Goal: Complete application form

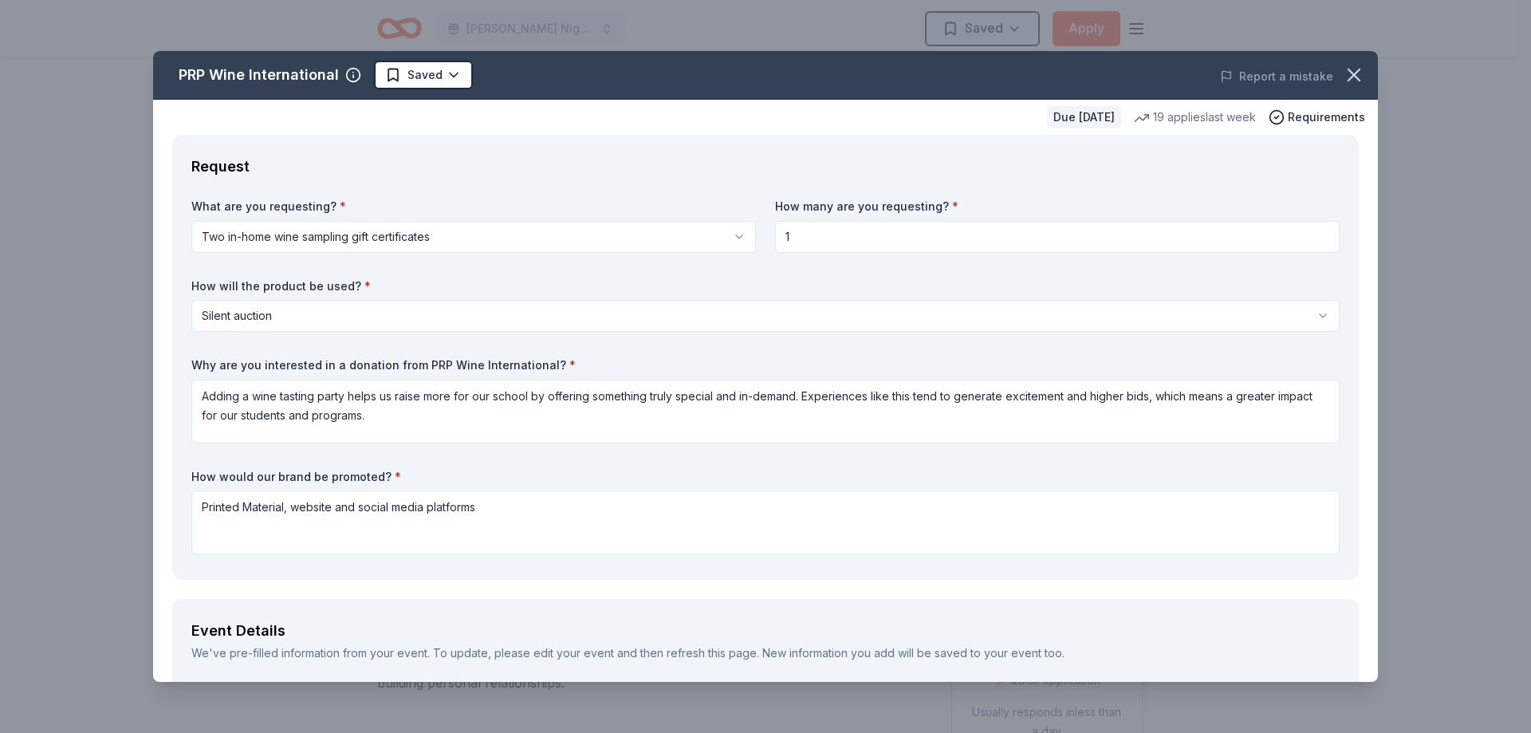
scroll to position [1569, 0]
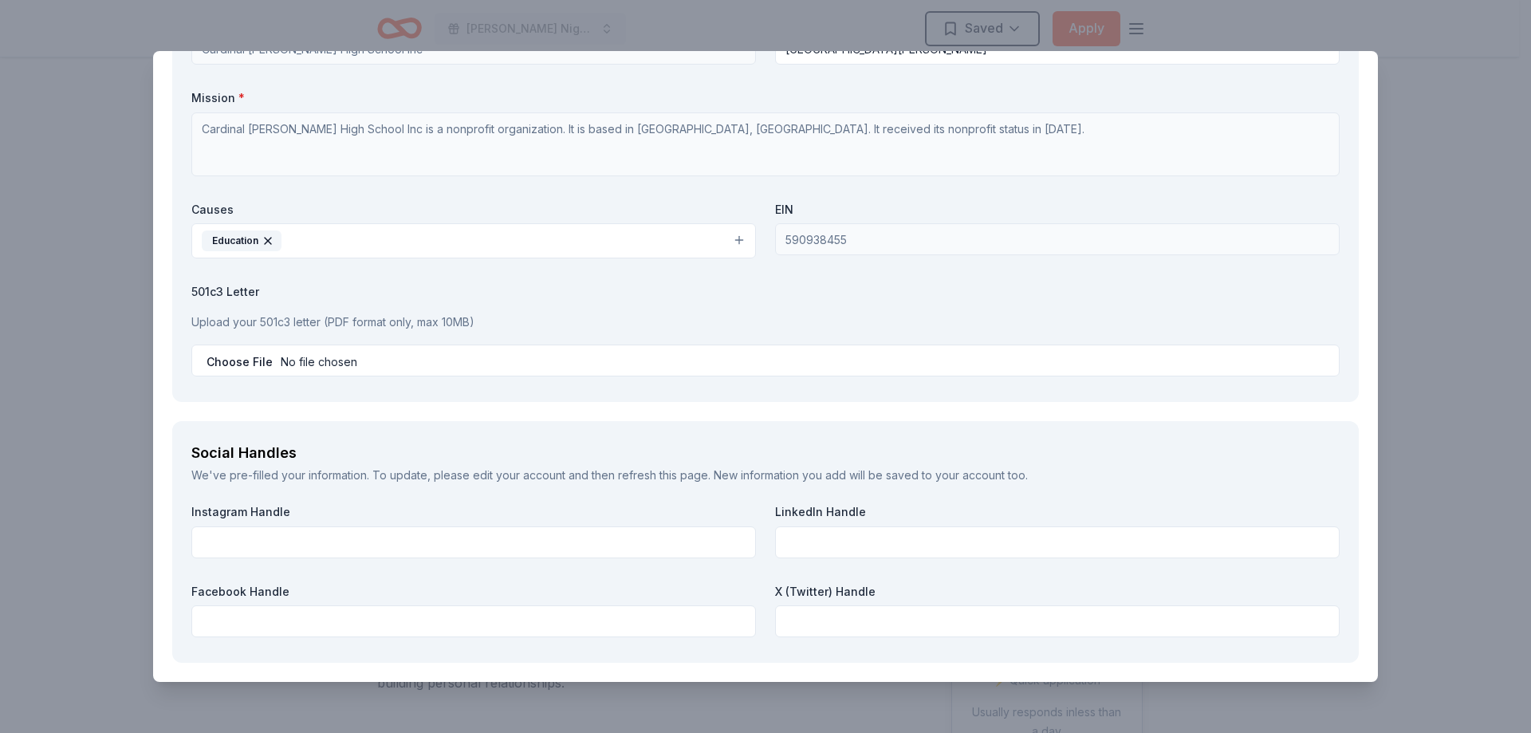
click at [335, 360] on input "file" at bounding box center [765, 360] width 1148 height 32
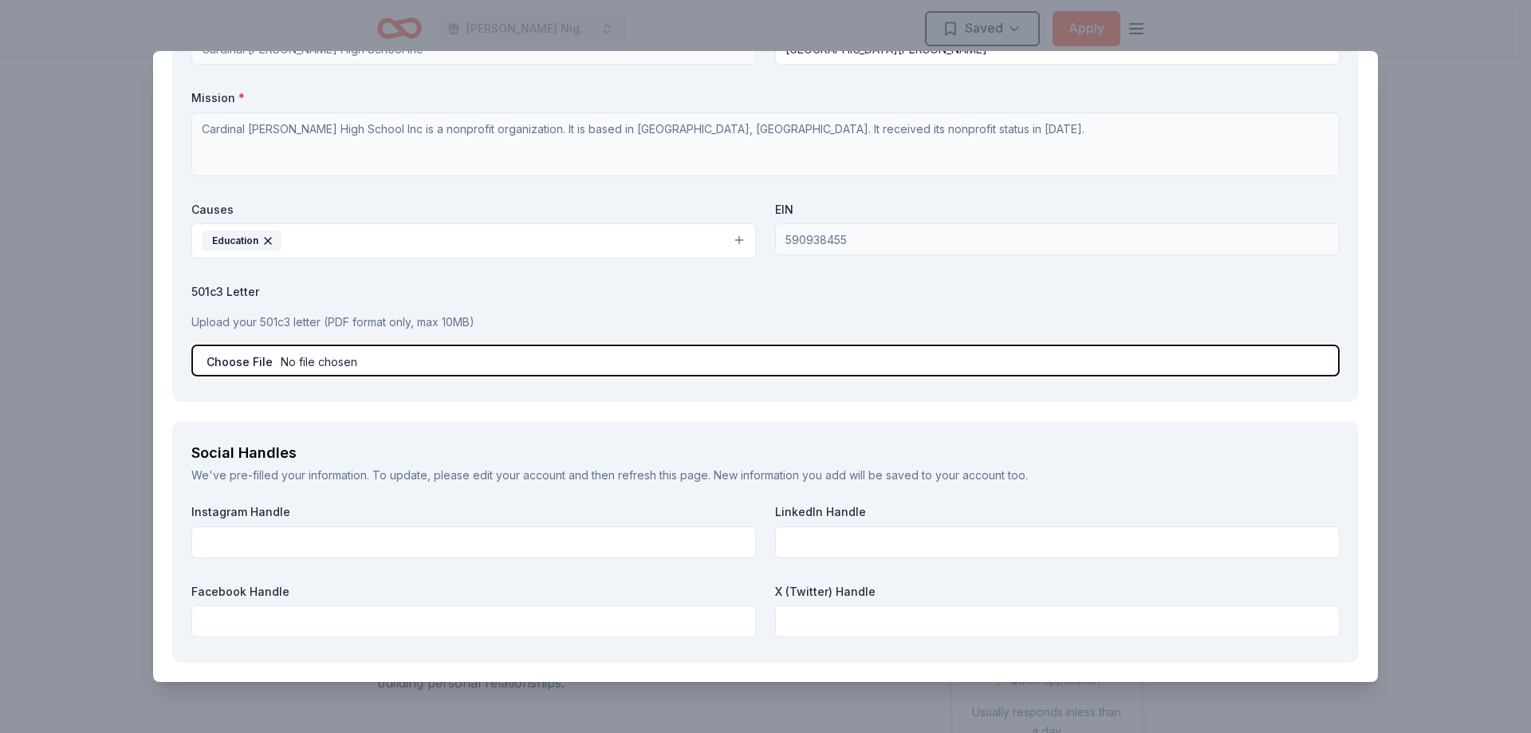
type input "C:\fakepath\501c3 only.pdf"
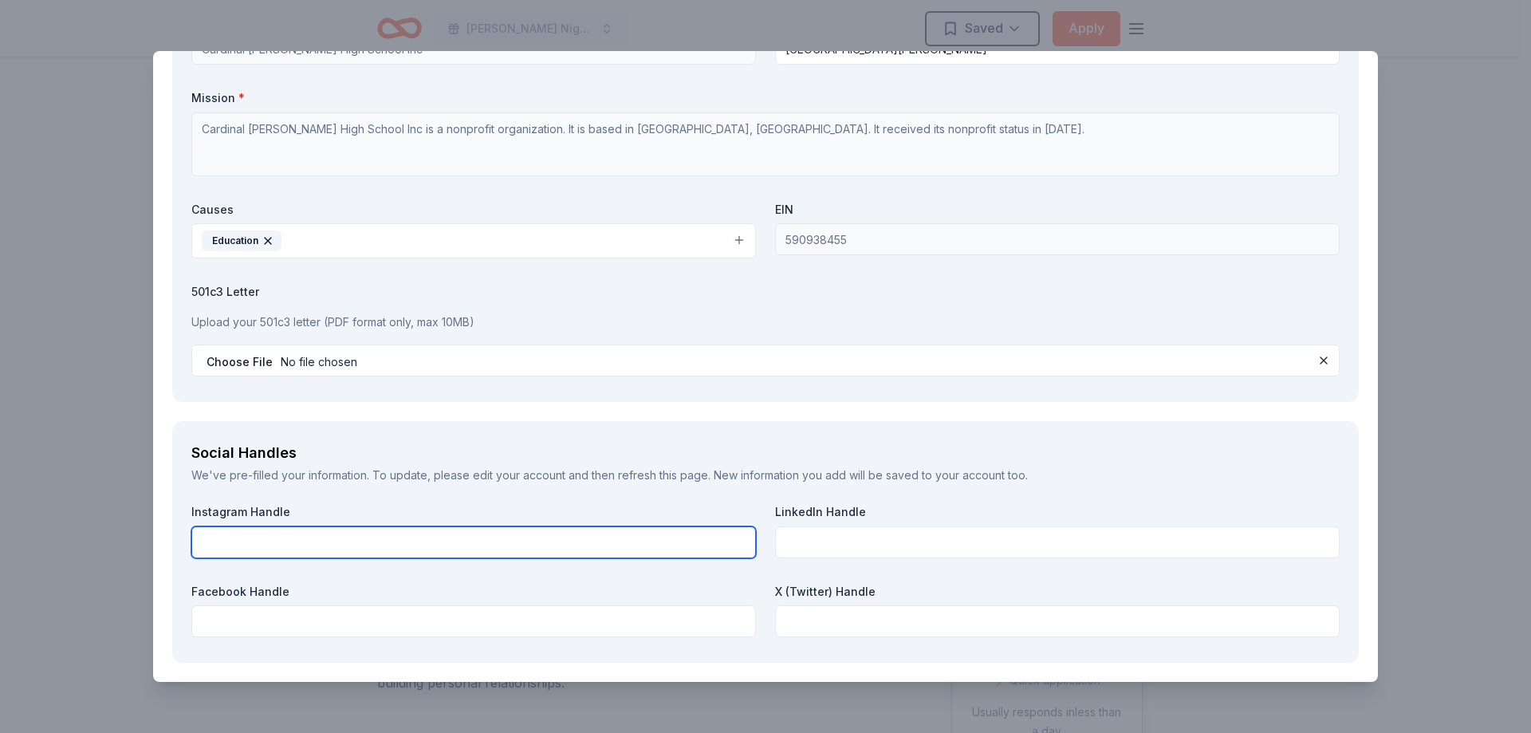
click at [281, 543] on input "text" at bounding box center [473, 542] width 565 height 32
type input "@CNCRUSADERS"
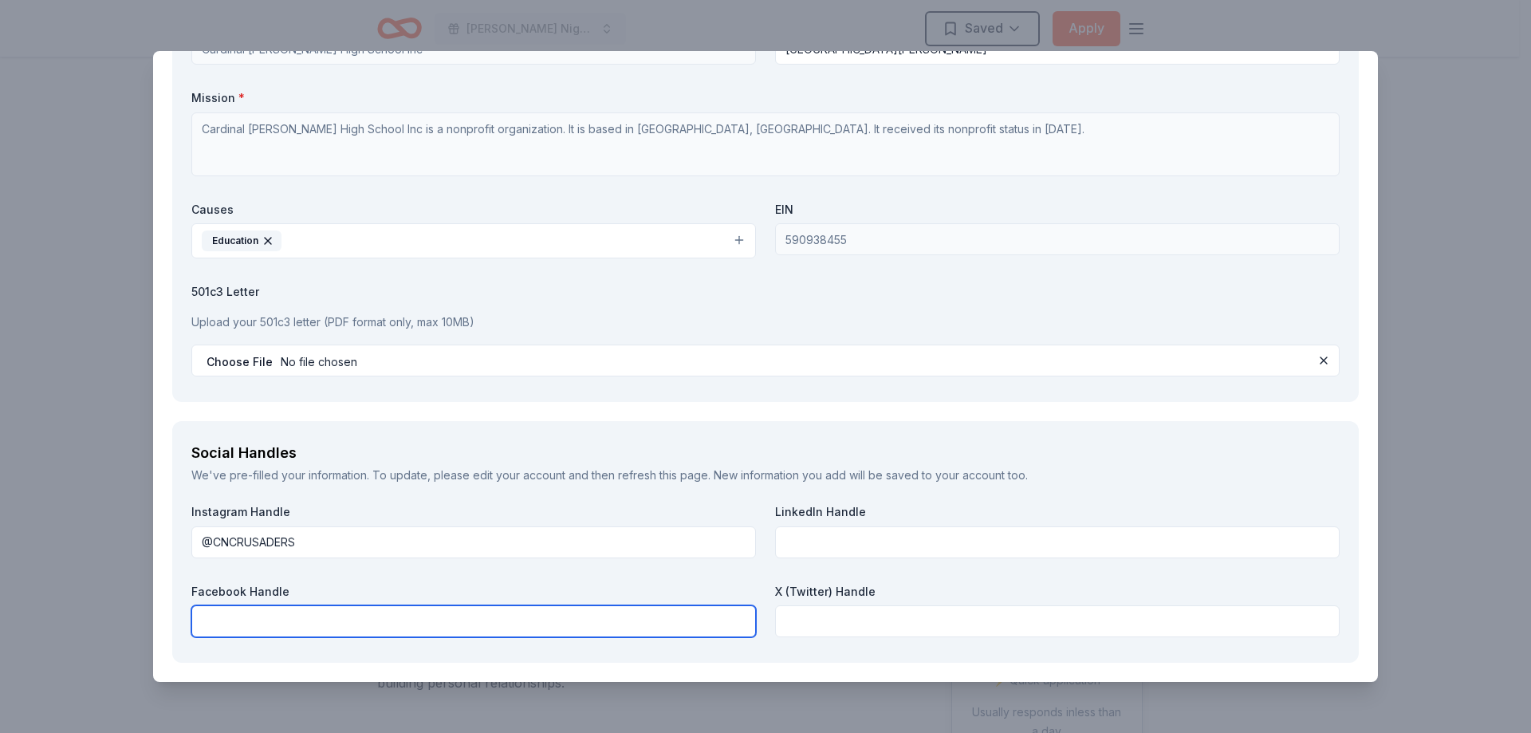
click at [304, 619] on input "text" at bounding box center [473, 621] width 565 height 32
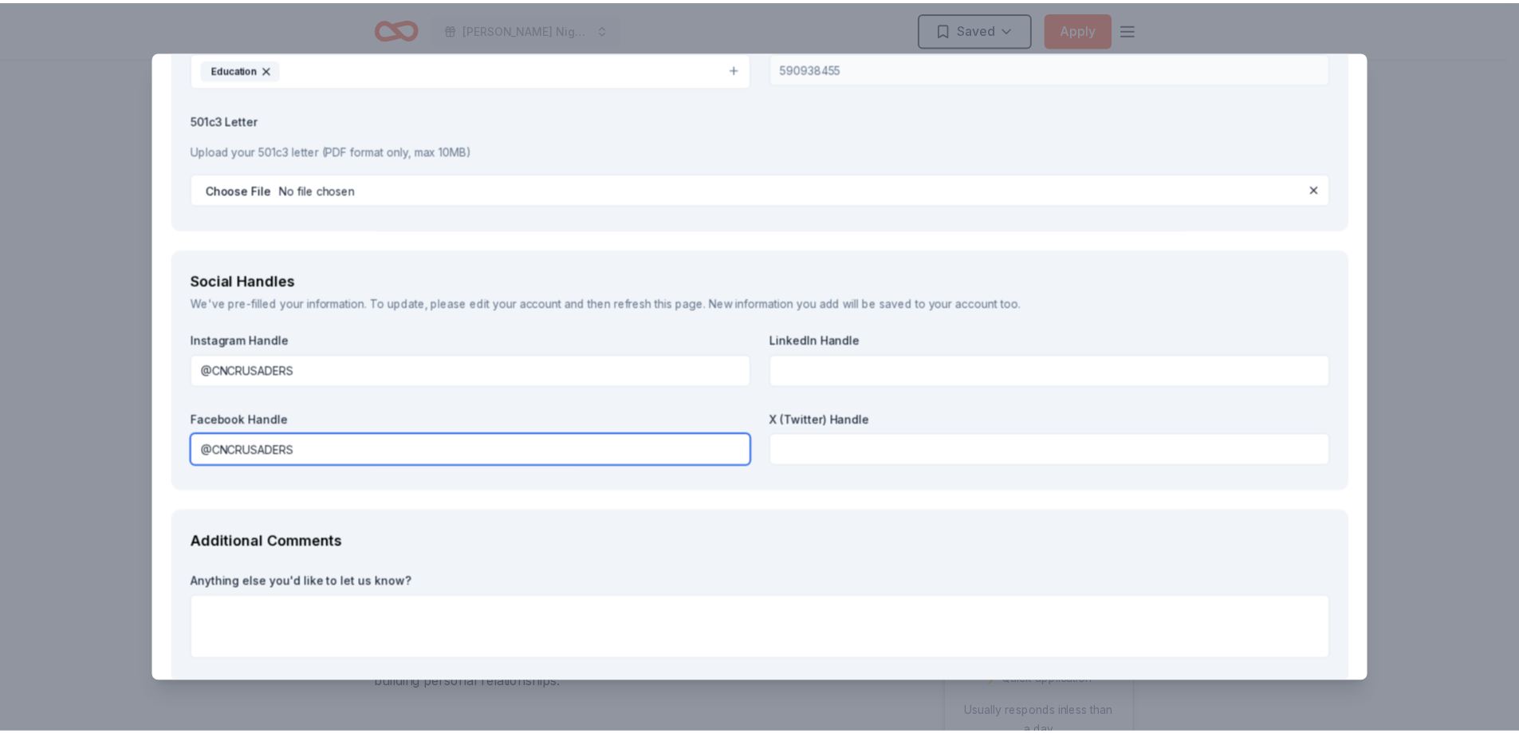
scroll to position [1827, 0]
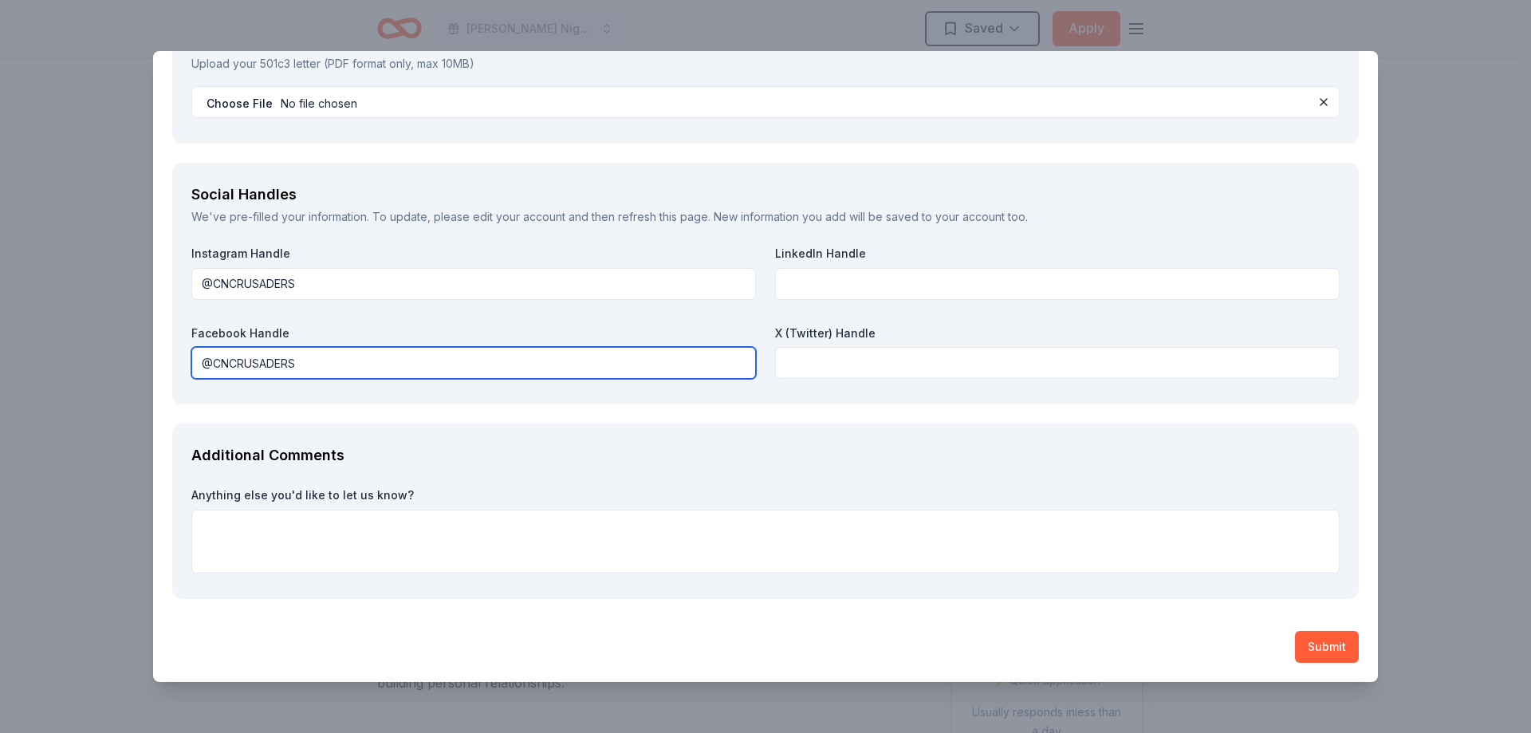
type input "@CNCRUSADERS"
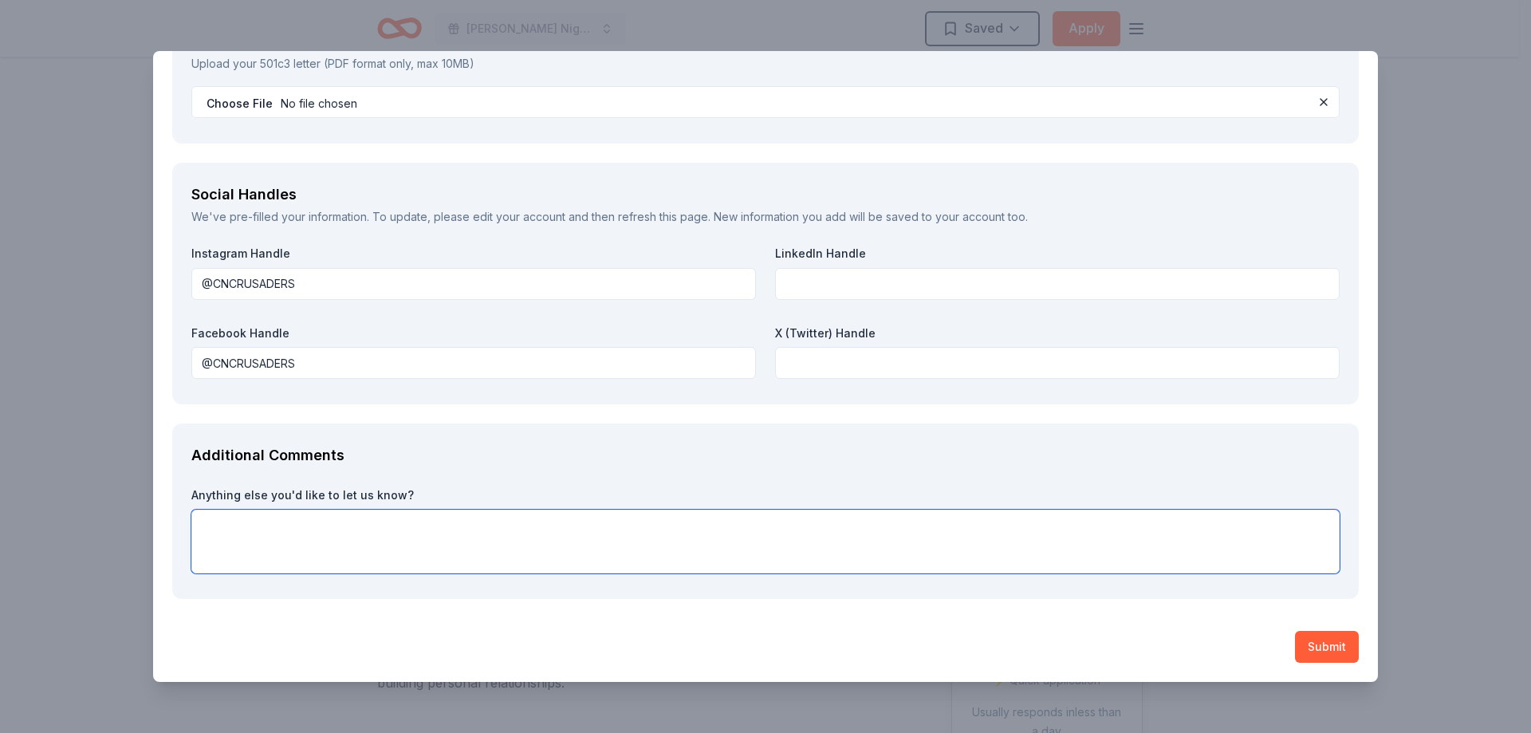
click at [215, 522] on textarea at bounding box center [765, 542] width 1148 height 64
type textarea "y"
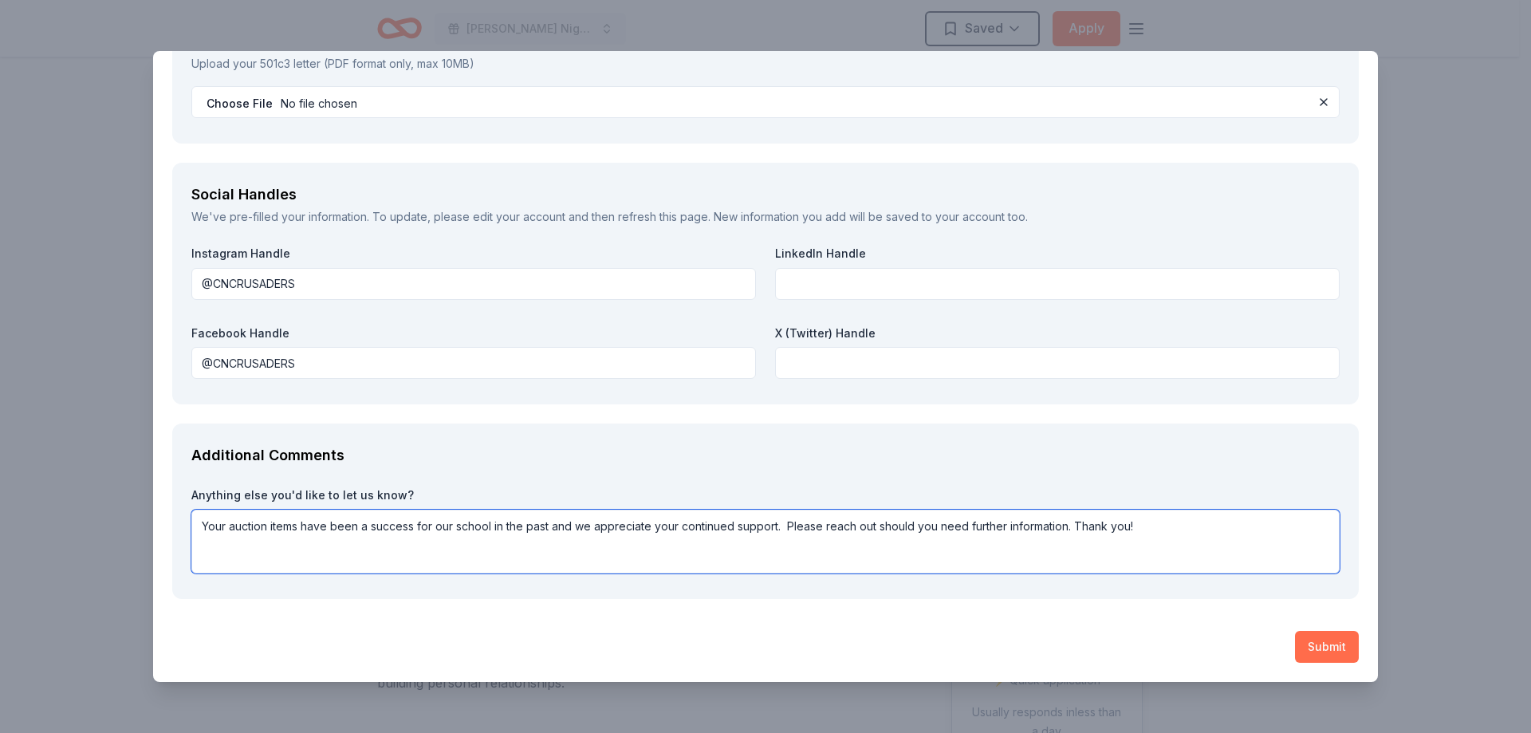
type textarea "Your auction items have been a success for our school in the past and we apprec…"
click at [1328, 642] on button "Submit" at bounding box center [1327, 647] width 64 height 32
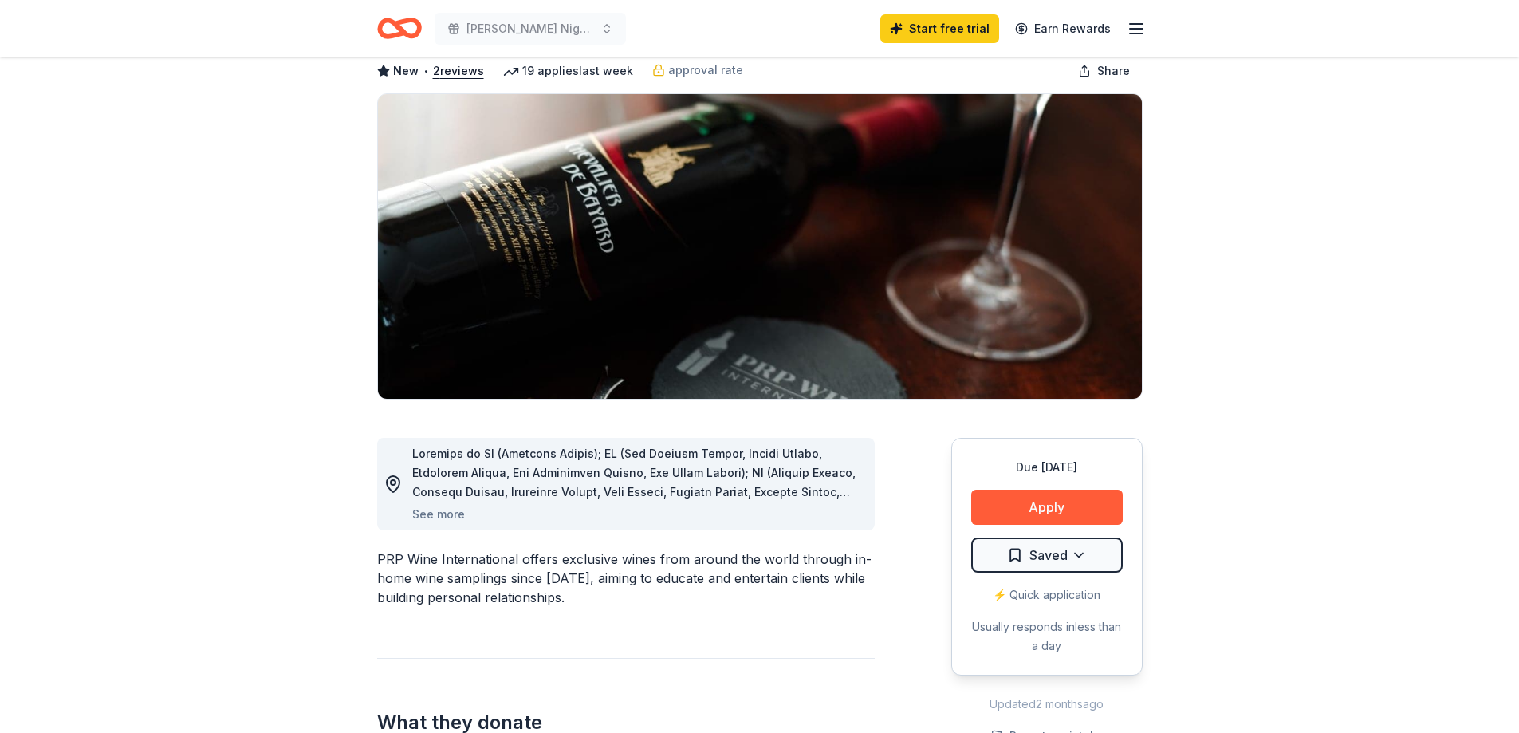
scroll to position [159, 0]
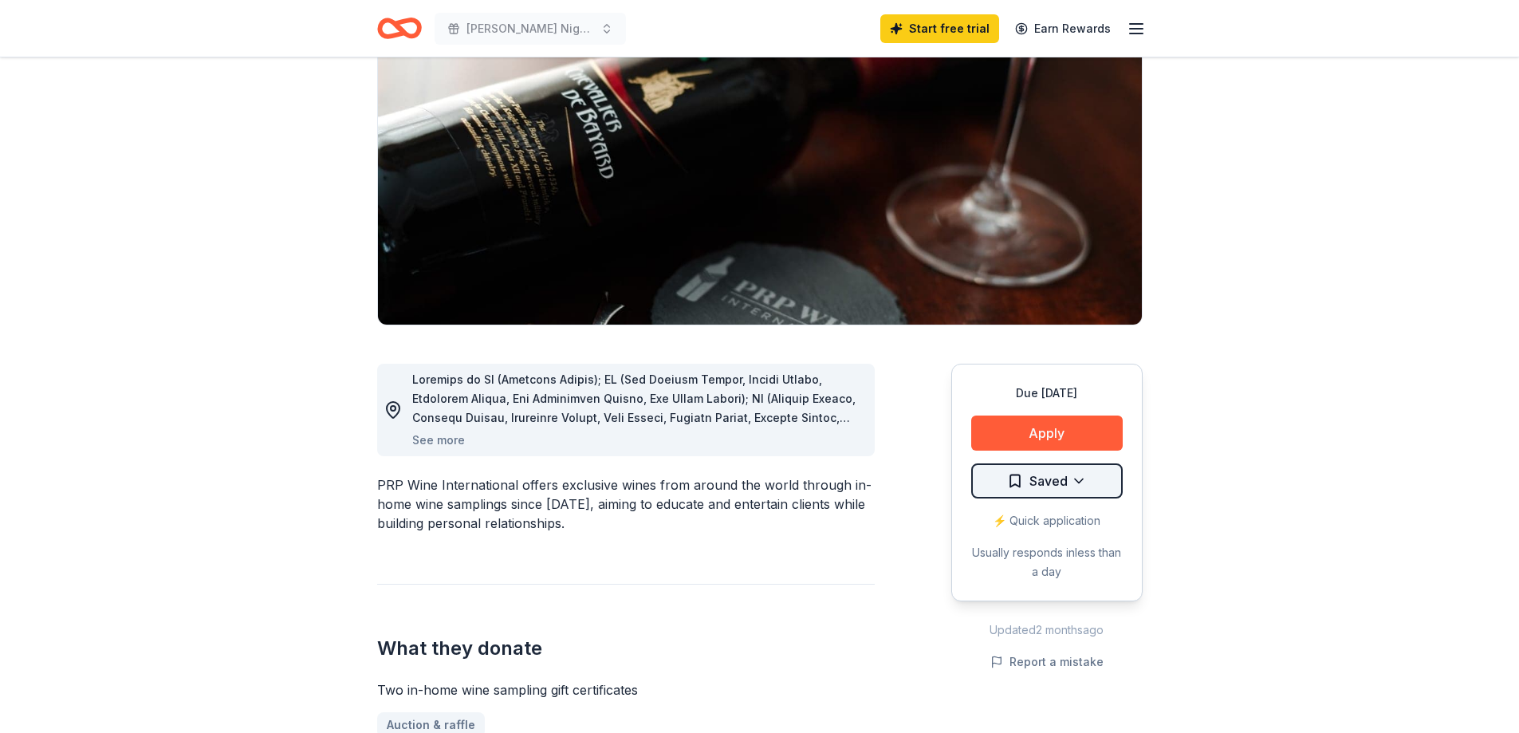
click at [1034, 486] on html "Newman Night 2026 - La Dolce Vita - Gala Start free trial Earn Rewards Due in 1…" at bounding box center [759, 207] width 1519 height 733
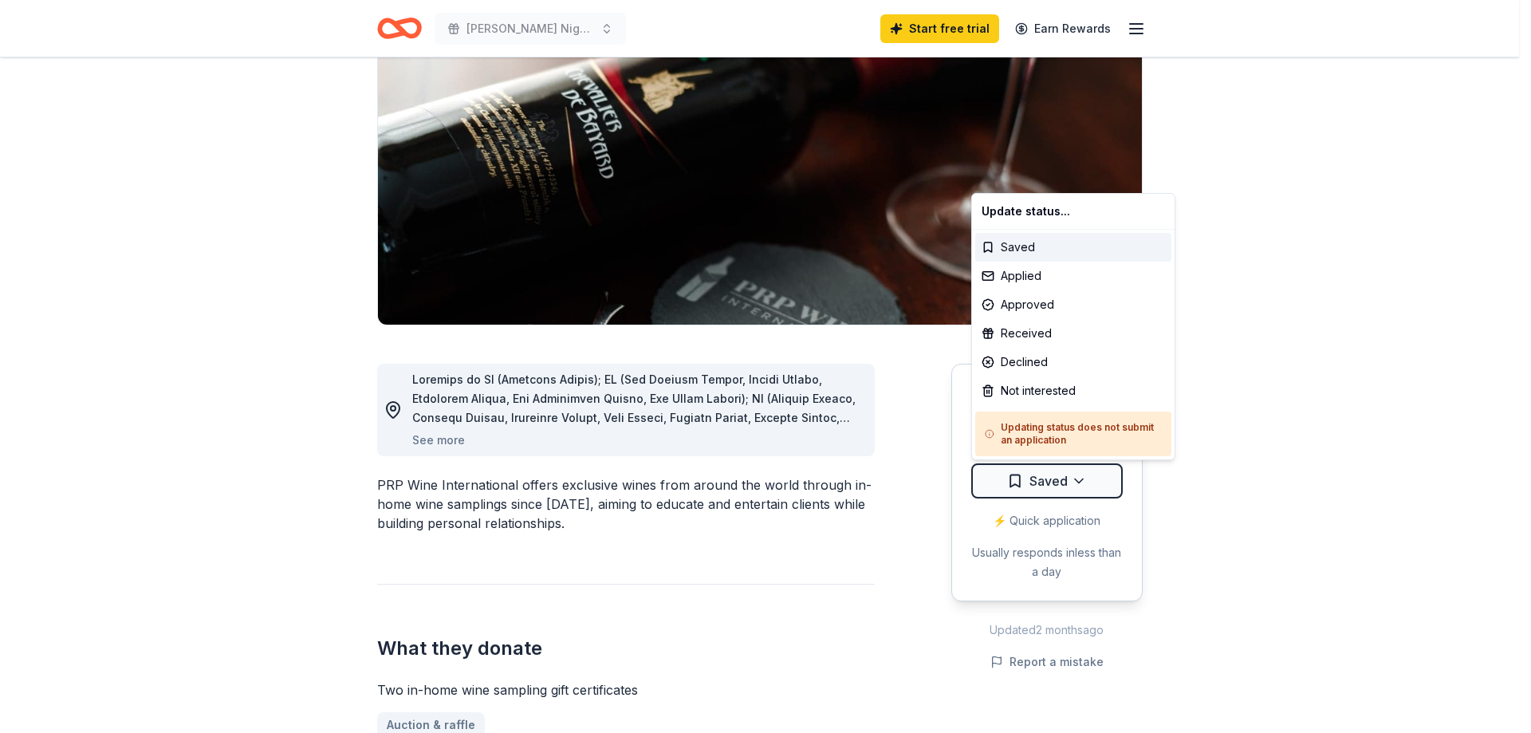
click at [1237, 488] on html "Newman Night 2026 - La Dolce Vita - Gala Start free trial Earn Rewards Due in 1…" at bounding box center [765, 207] width 1531 height 733
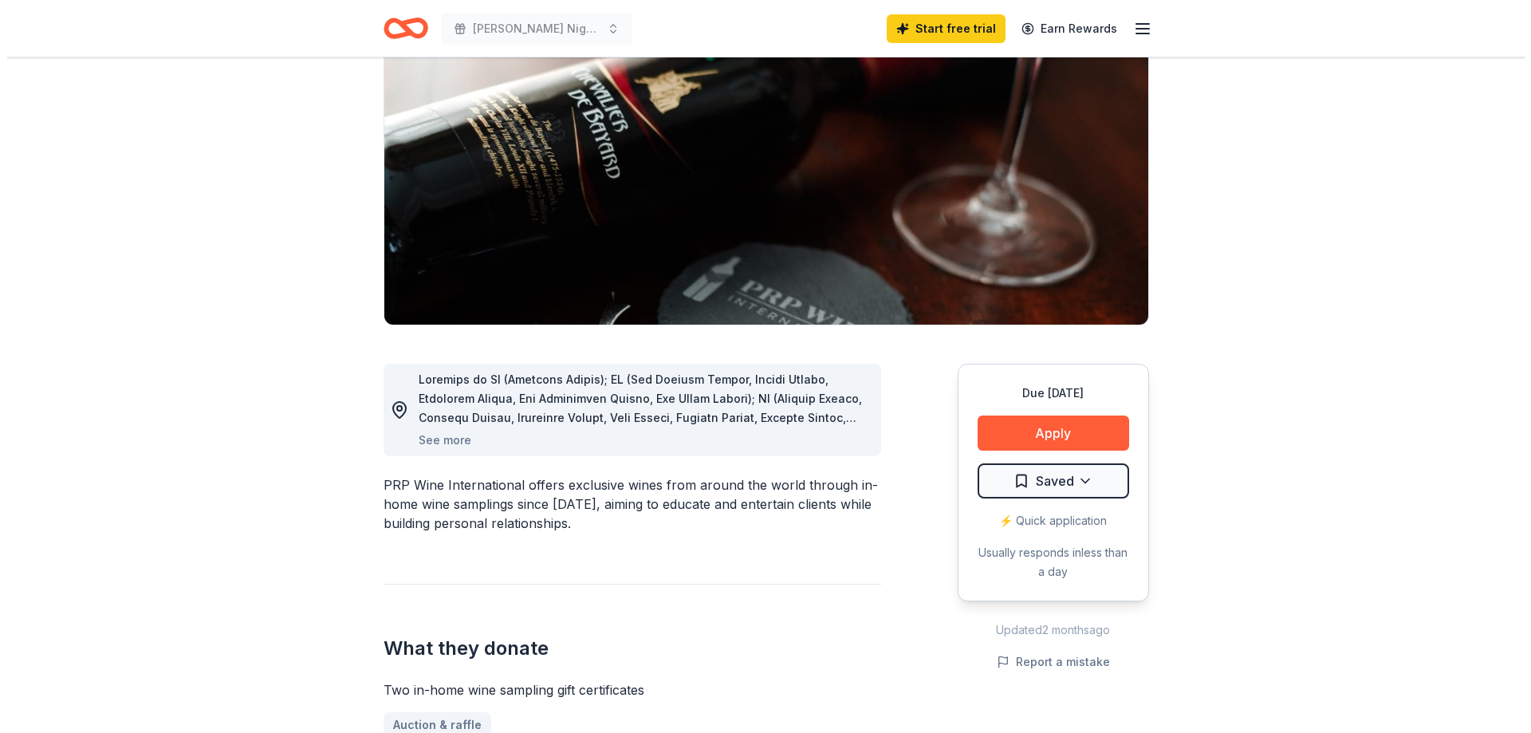
scroll to position [0, 0]
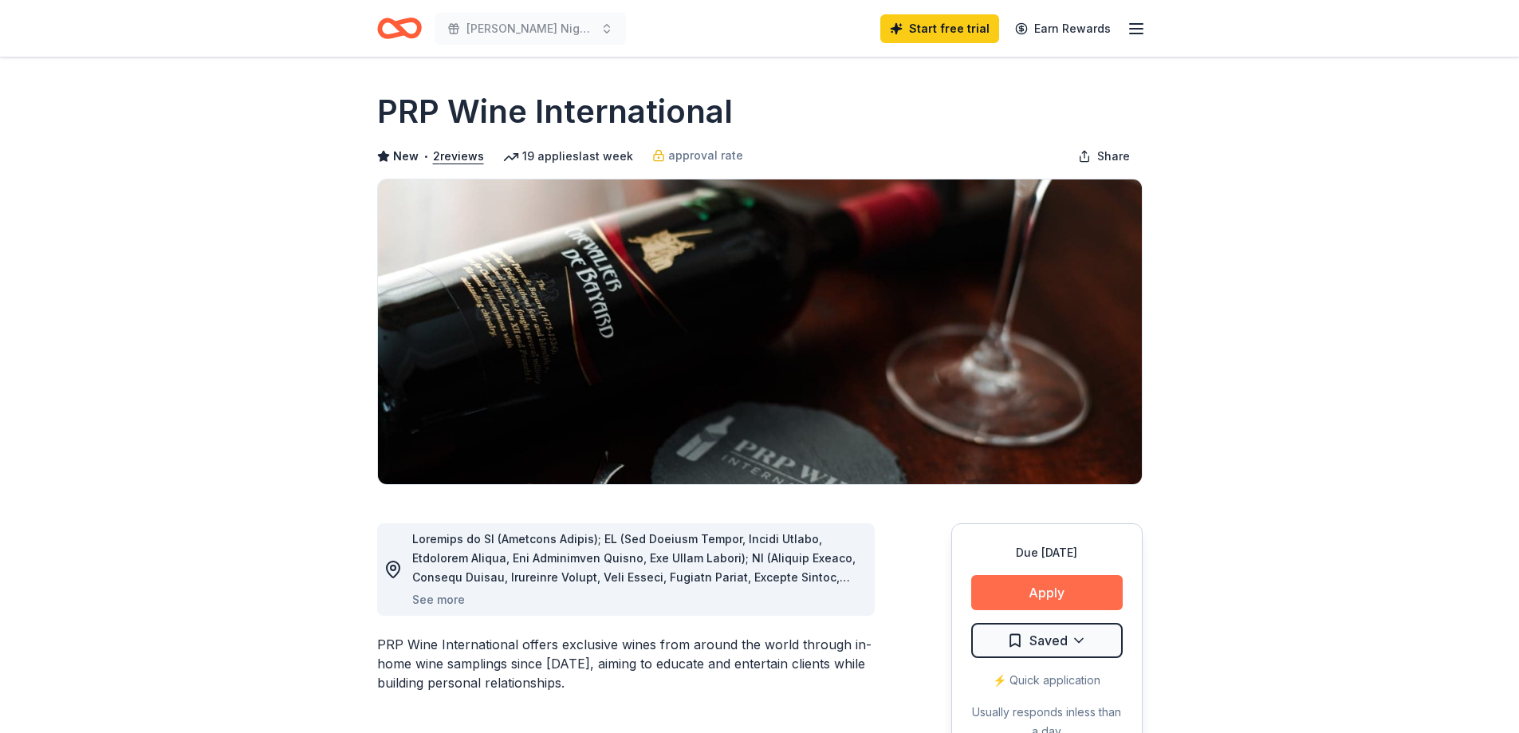
click at [1025, 590] on button "Apply" at bounding box center [1047, 592] width 152 height 35
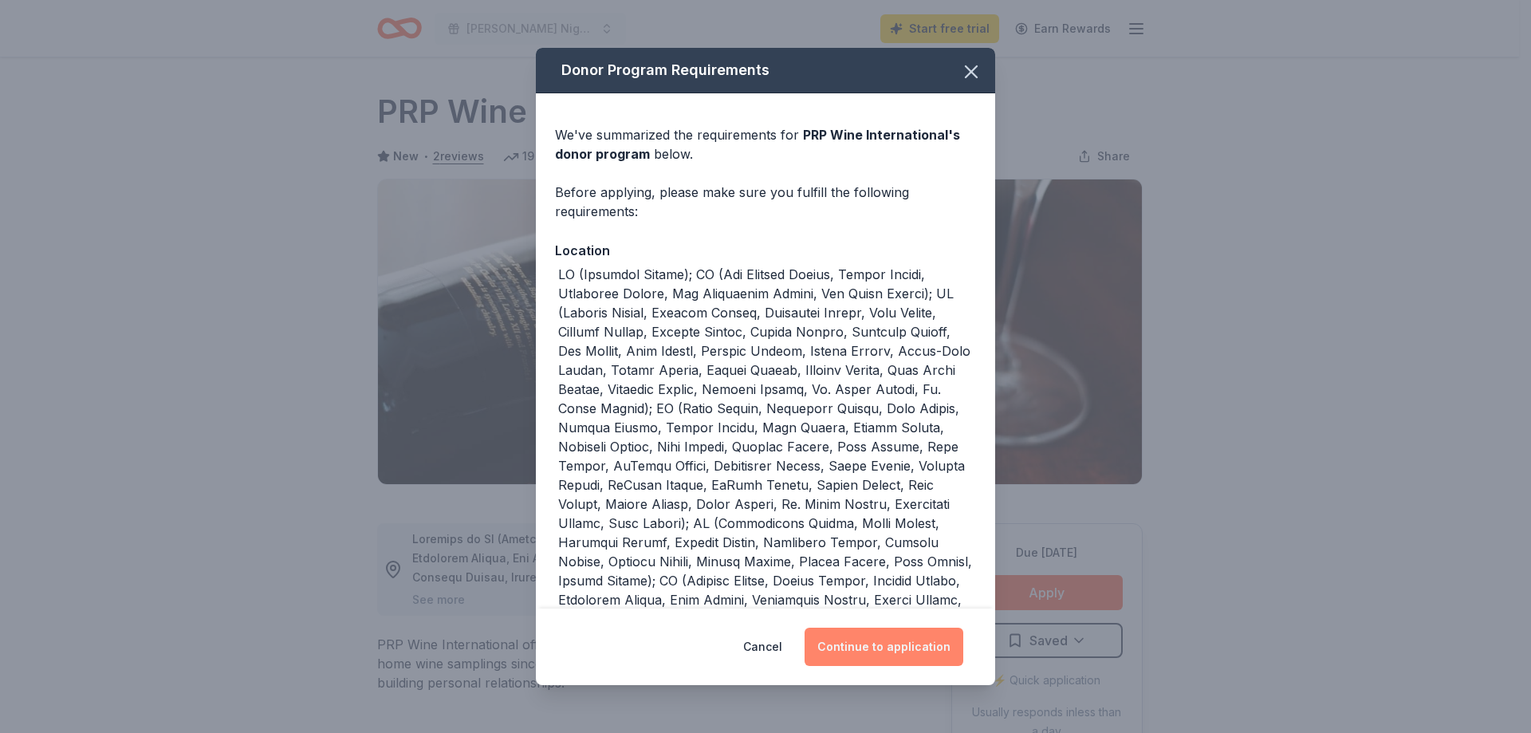
click at [878, 647] on button "Continue to application" at bounding box center [884, 647] width 159 height 38
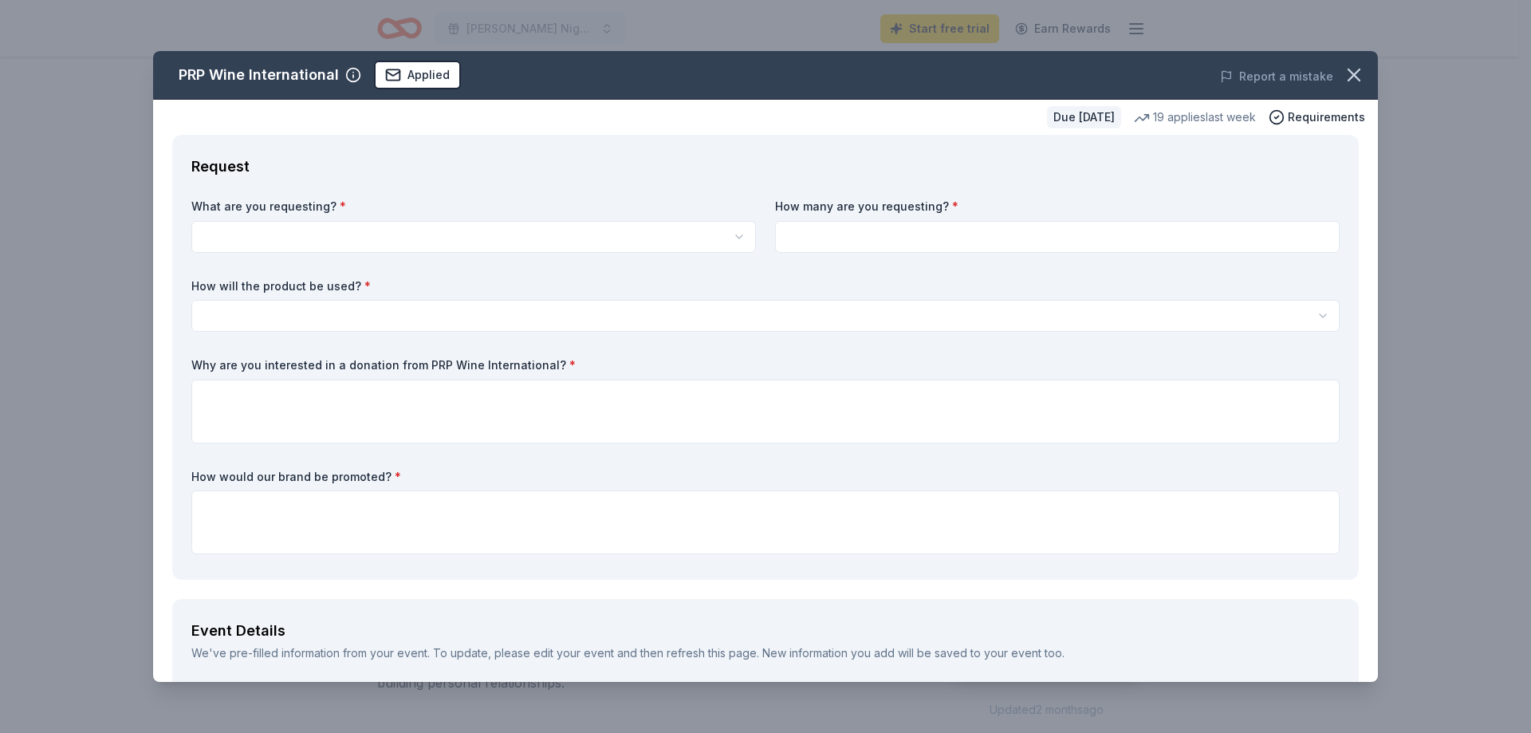
click at [498, 222] on html "Newman Night 2026 - La Dolce Vita - Gala Start free trial Earn Rewards Due in 1…" at bounding box center [765, 366] width 1531 height 733
select select "Two in-home wine sampling gift certificates"
click at [884, 243] on input at bounding box center [1057, 237] width 565 height 32
drag, startPoint x: 783, startPoint y: 231, endPoint x: 740, endPoint y: 235, distance: 43.2
click at [740, 235] on div "What are you requesting? * Two in-home wine sampling gift certificates Two in-h…" at bounding box center [765, 380] width 1148 height 362
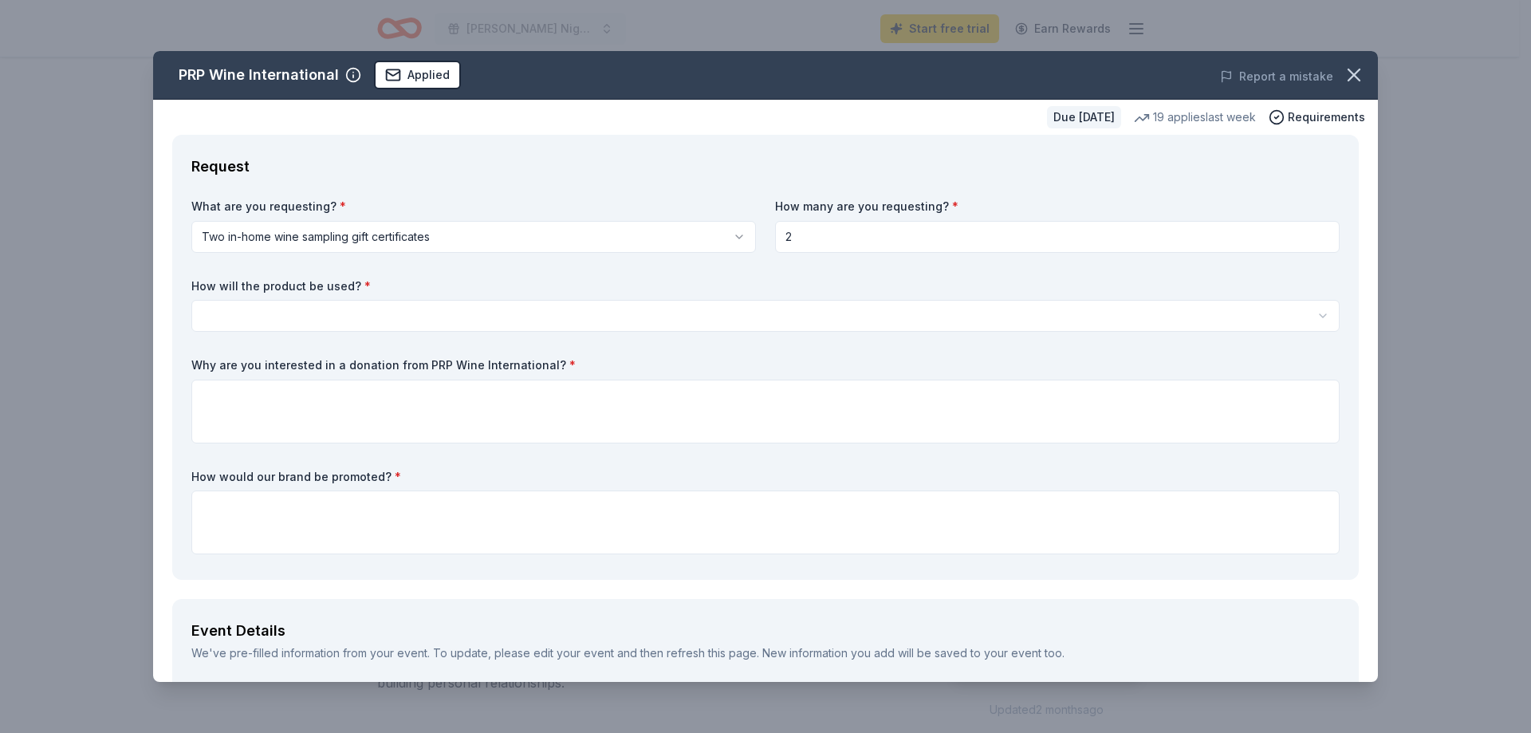
type input "2"
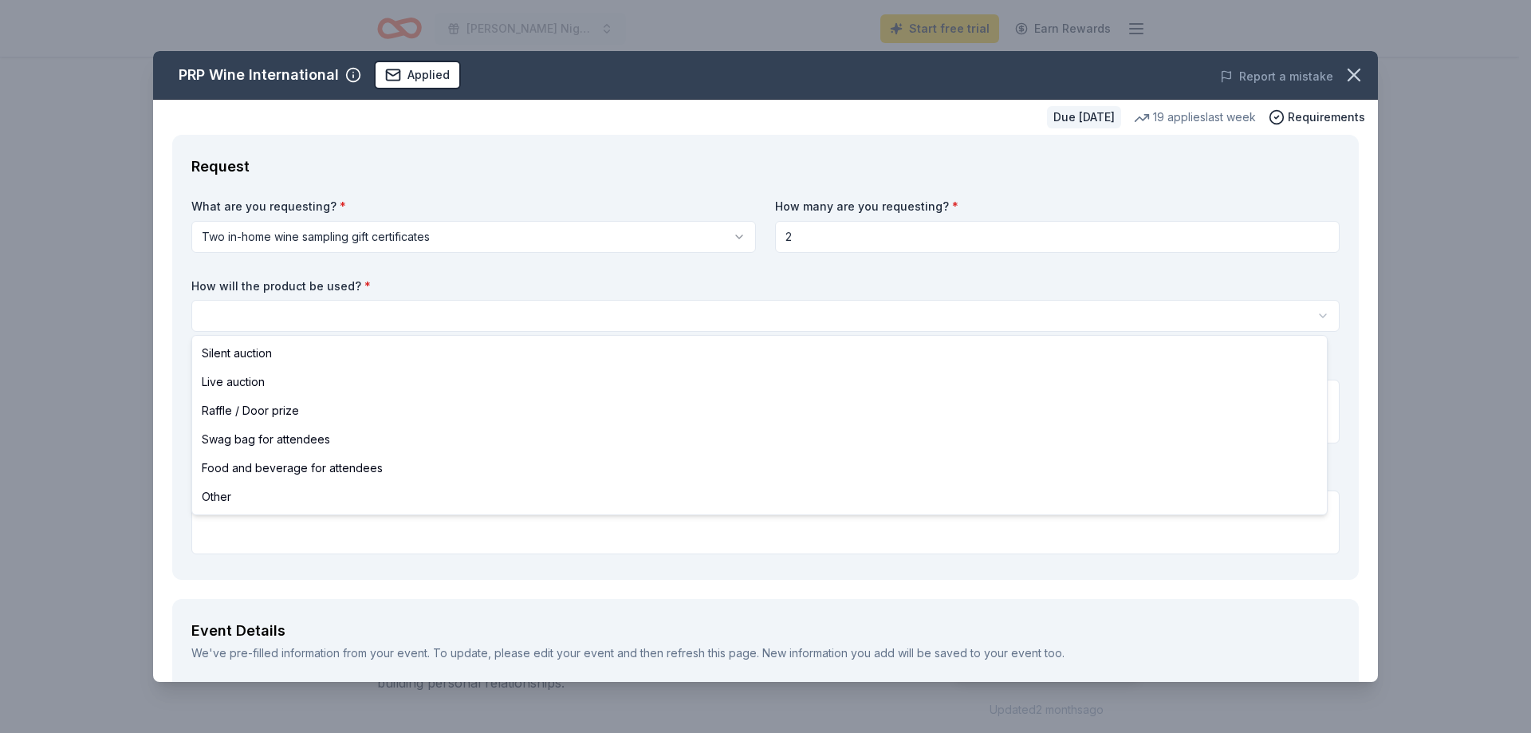
click at [262, 313] on html "Newman Night 2026 - La Dolce Vita - Gala Start free trial Earn Rewards Due in 1…" at bounding box center [765, 366] width 1531 height 733
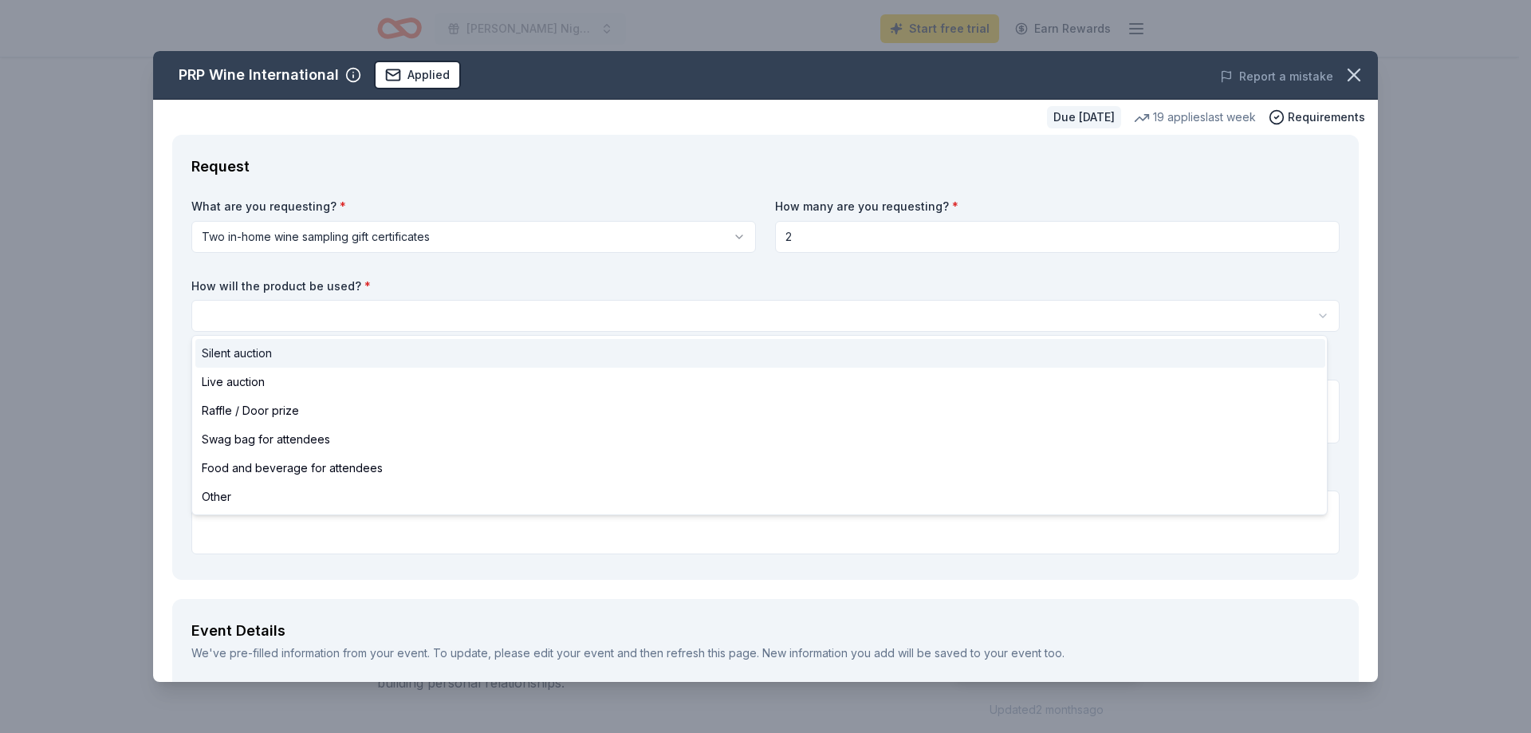
select select "silentAuction"
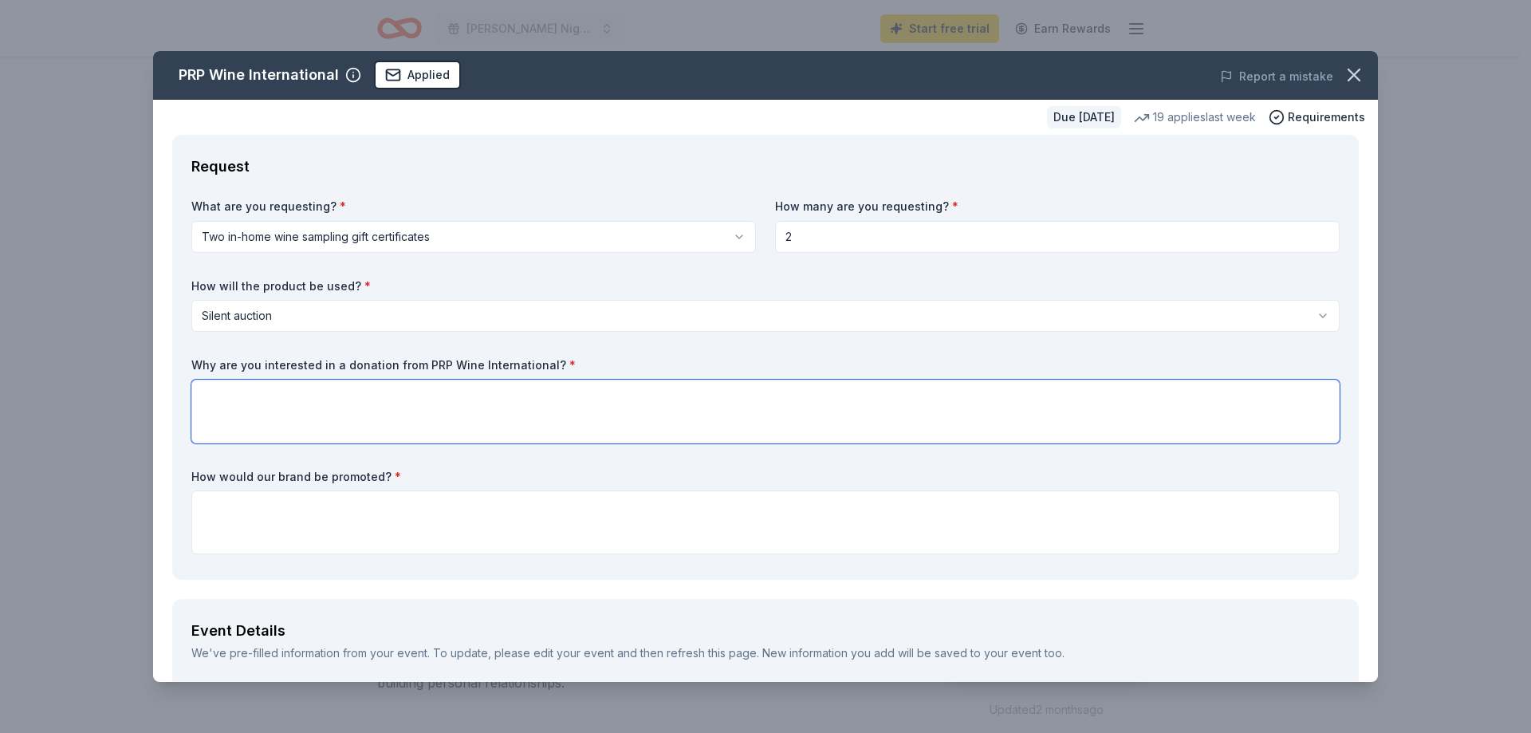
click at [241, 391] on textarea at bounding box center [765, 412] width 1148 height 64
click at [211, 392] on textarea at bounding box center [765, 412] width 1148 height 64
paste textarea "Adding a wine tasting party helps us raise more for our school by offering some…"
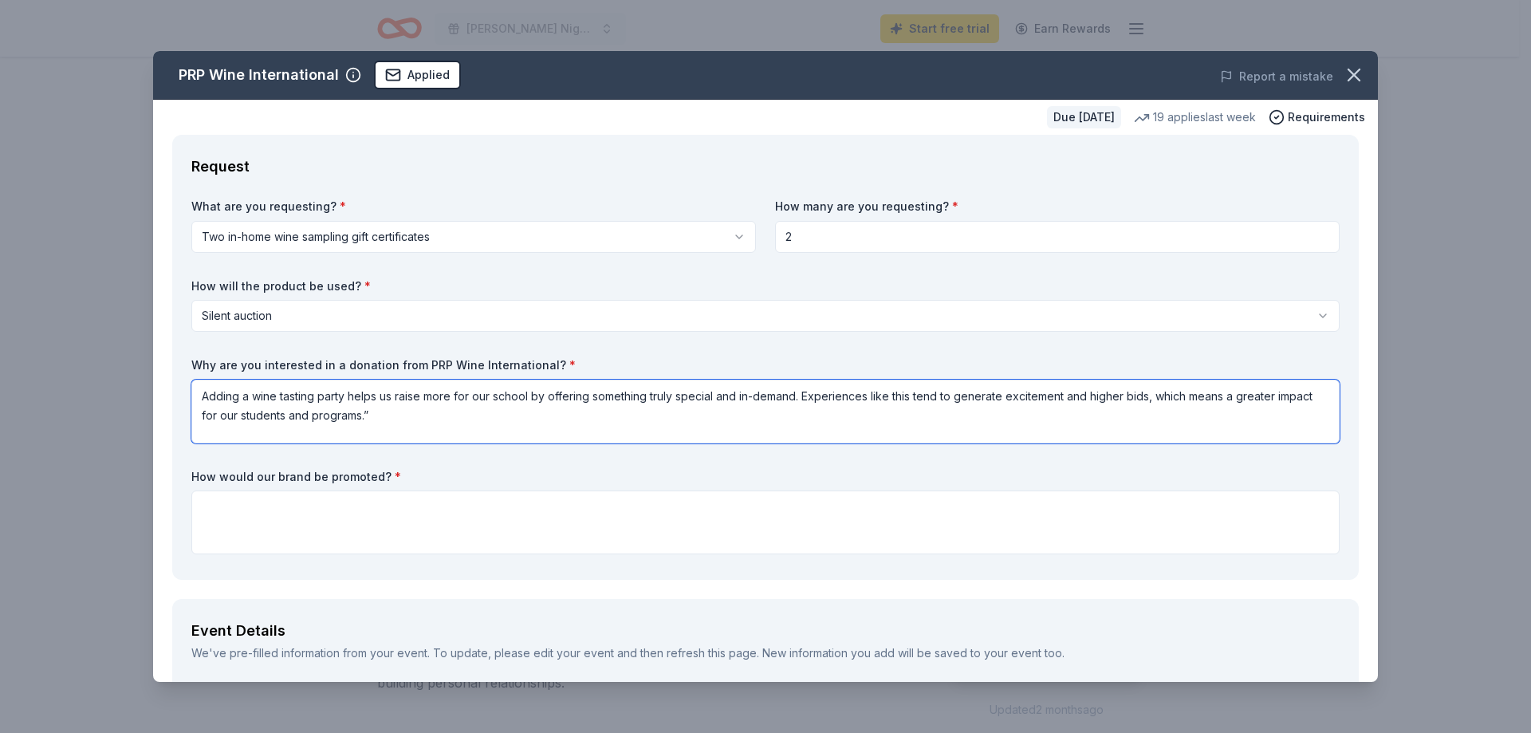
type textarea "Adding a wine tasting party helps us raise more for our school by offering some…"
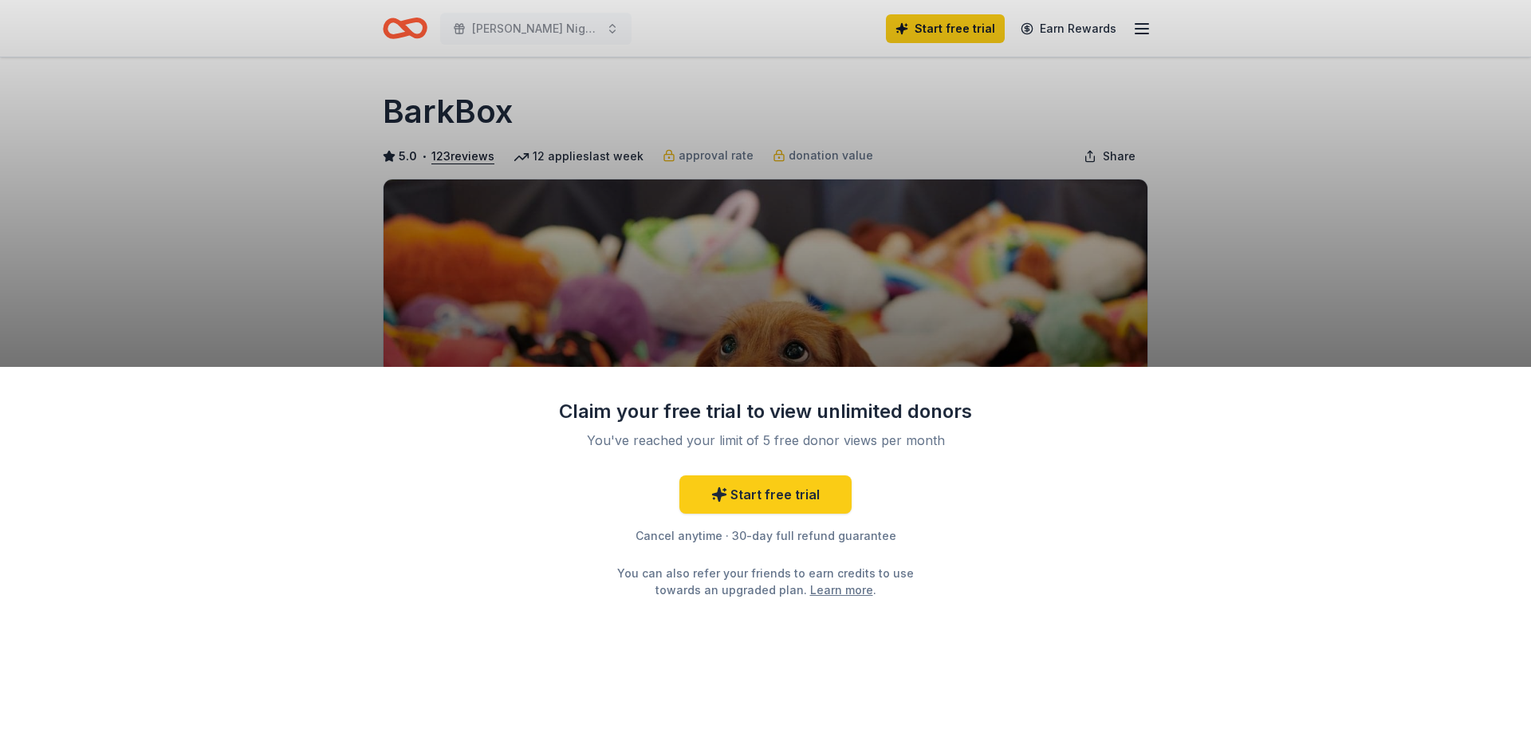
click at [245, 254] on div "Claim your free trial to view unlimited donors You've reached your limit of 5 f…" at bounding box center [765, 366] width 1531 height 733
click at [1402, 305] on div "Claim your free trial to view unlimited donors You've reached your limit of 5 f…" at bounding box center [765, 366] width 1531 height 733
click at [778, 493] on link "Start free trial" at bounding box center [765, 494] width 172 height 38
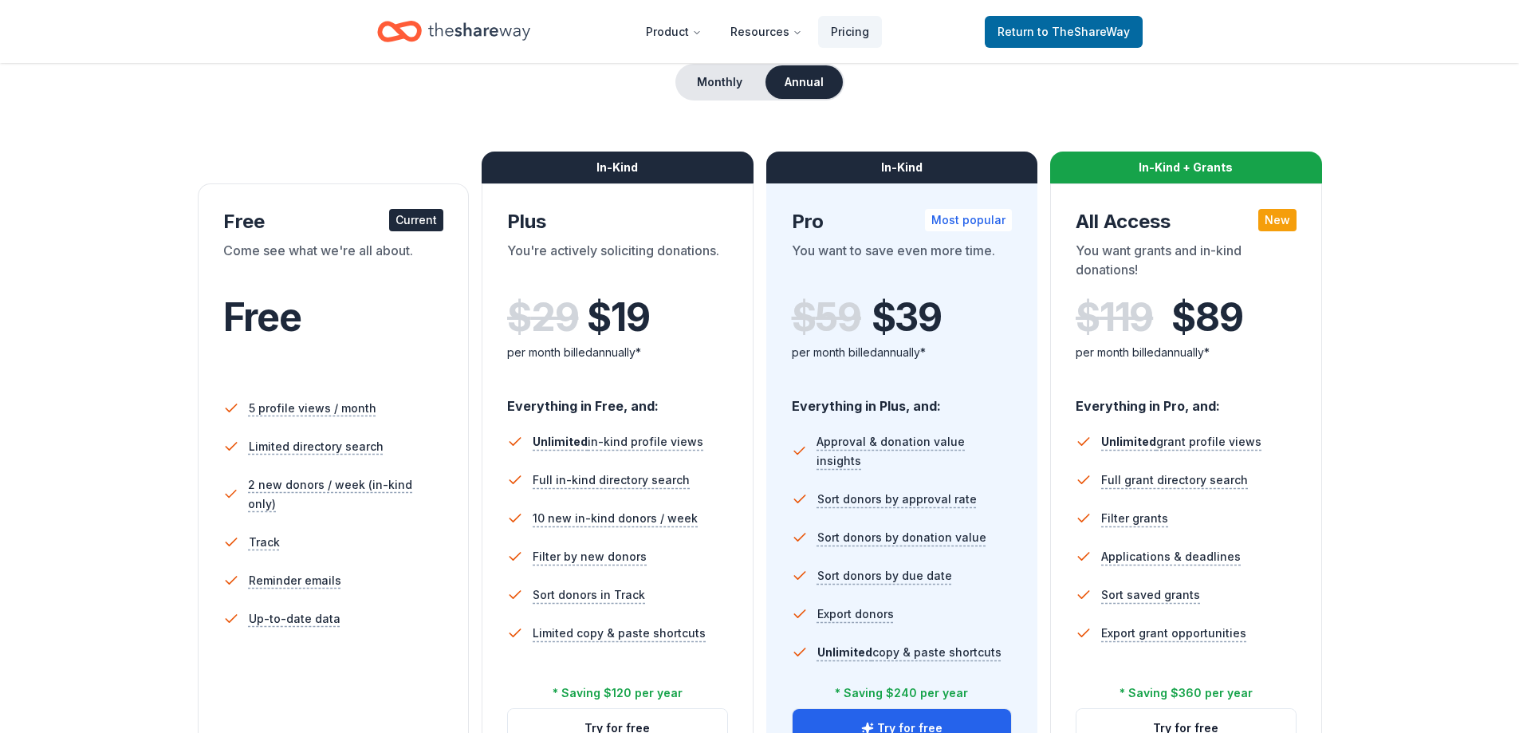
scroll to position [159, 0]
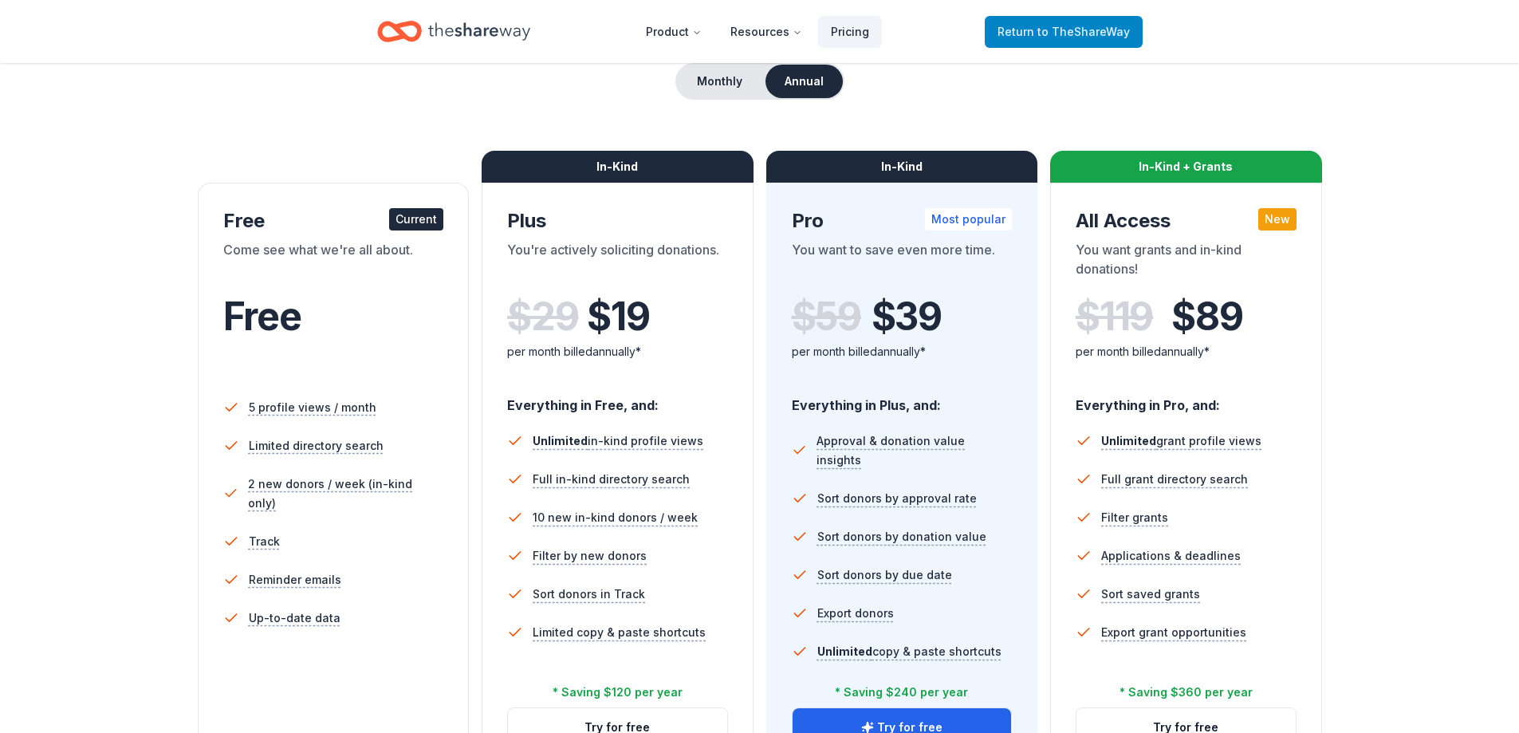
click at [1010, 43] on link "Return to TheShareWay" at bounding box center [1064, 32] width 158 height 32
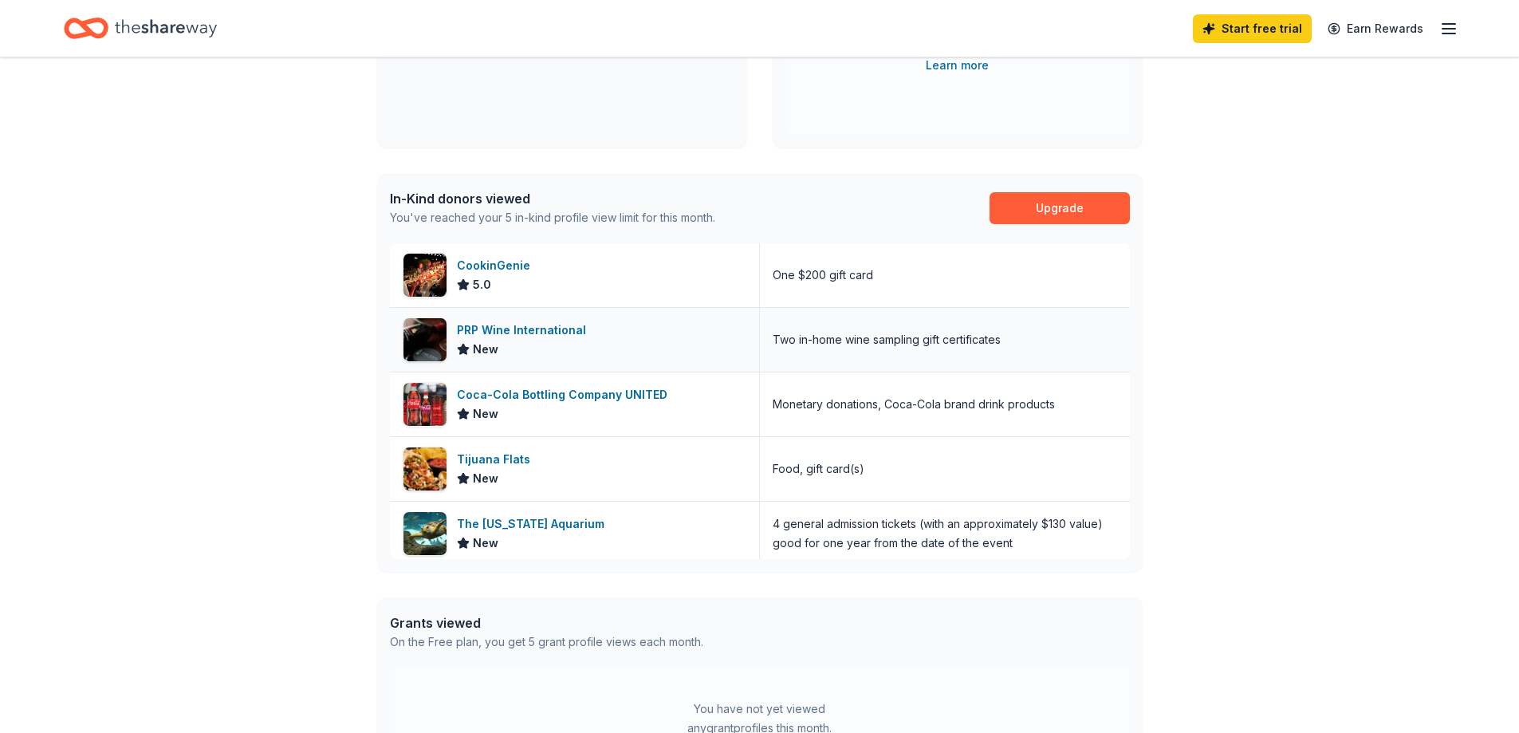
scroll to position [319, 0]
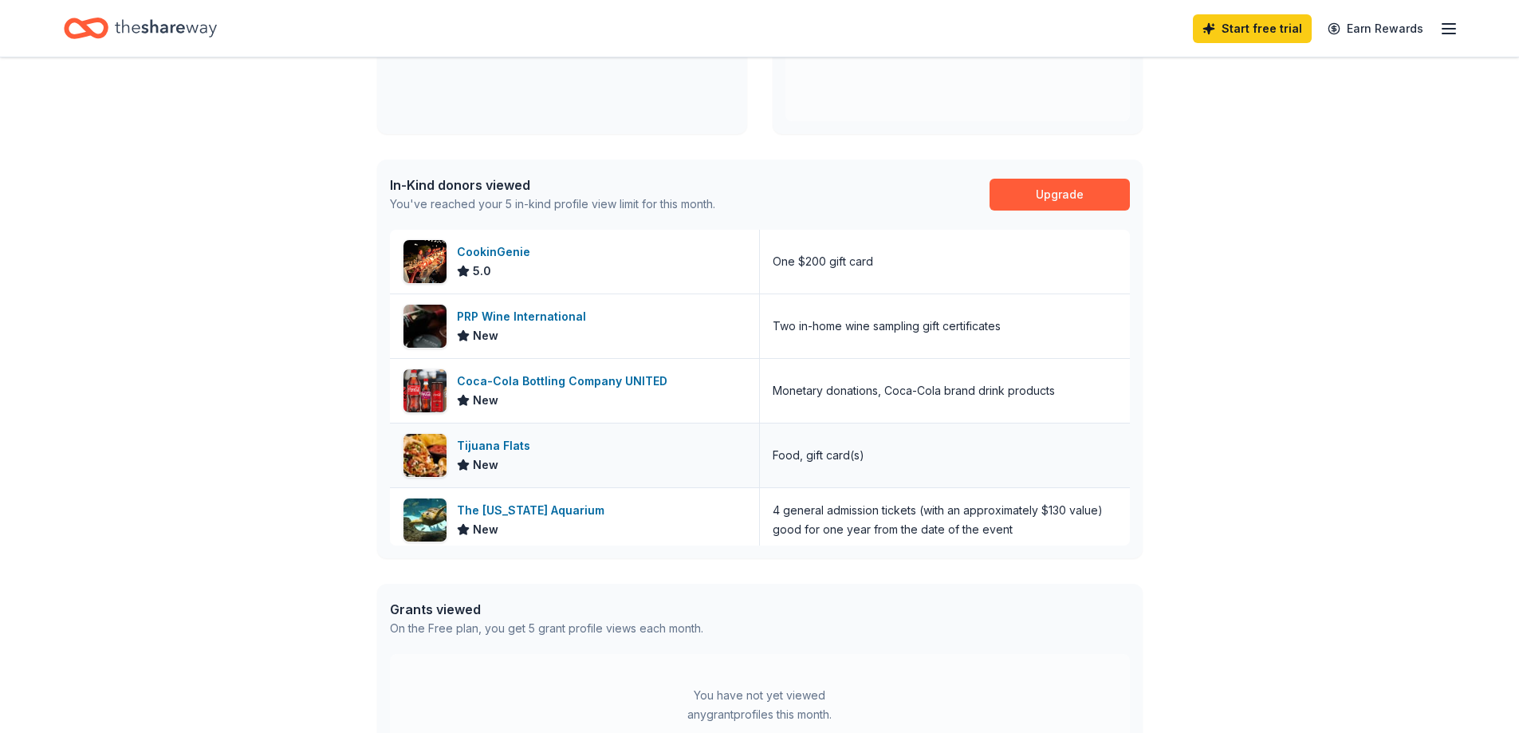
click at [499, 447] on div "Tijuana Flats" at bounding box center [497, 445] width 80 height 19
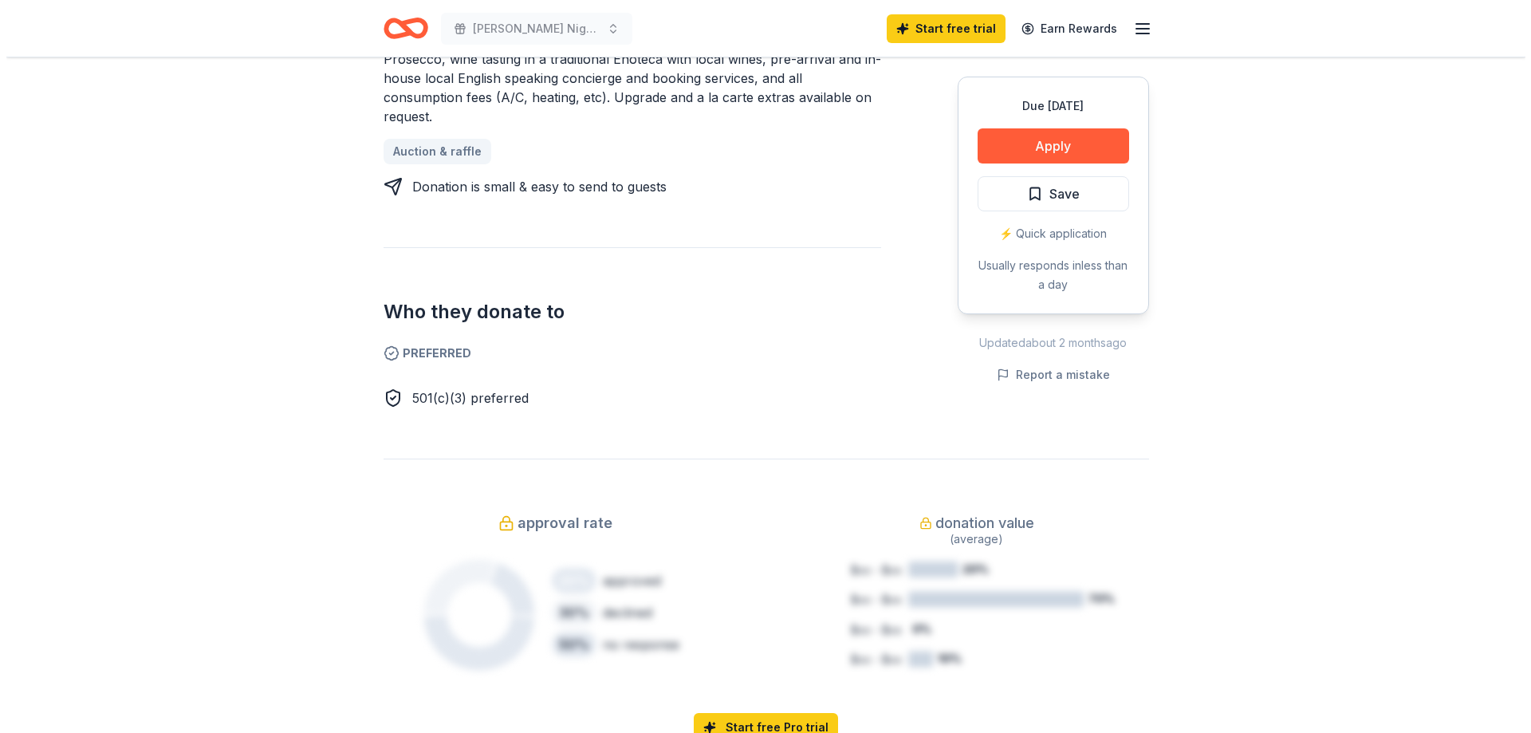
scroll to position [797, 0]
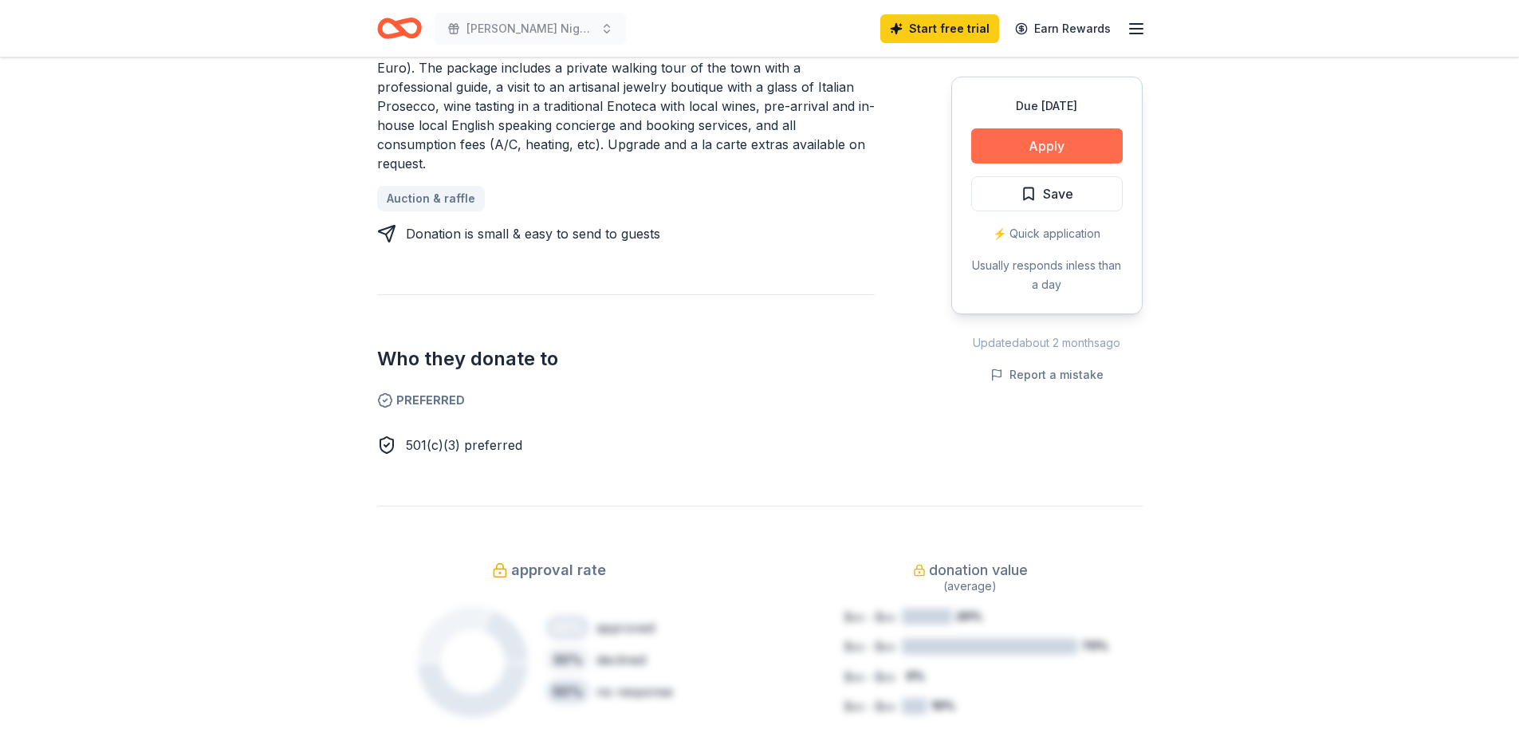
click at [1013, 137] on button "Apply" at bounding box center [1047, 145] width 152 height 35
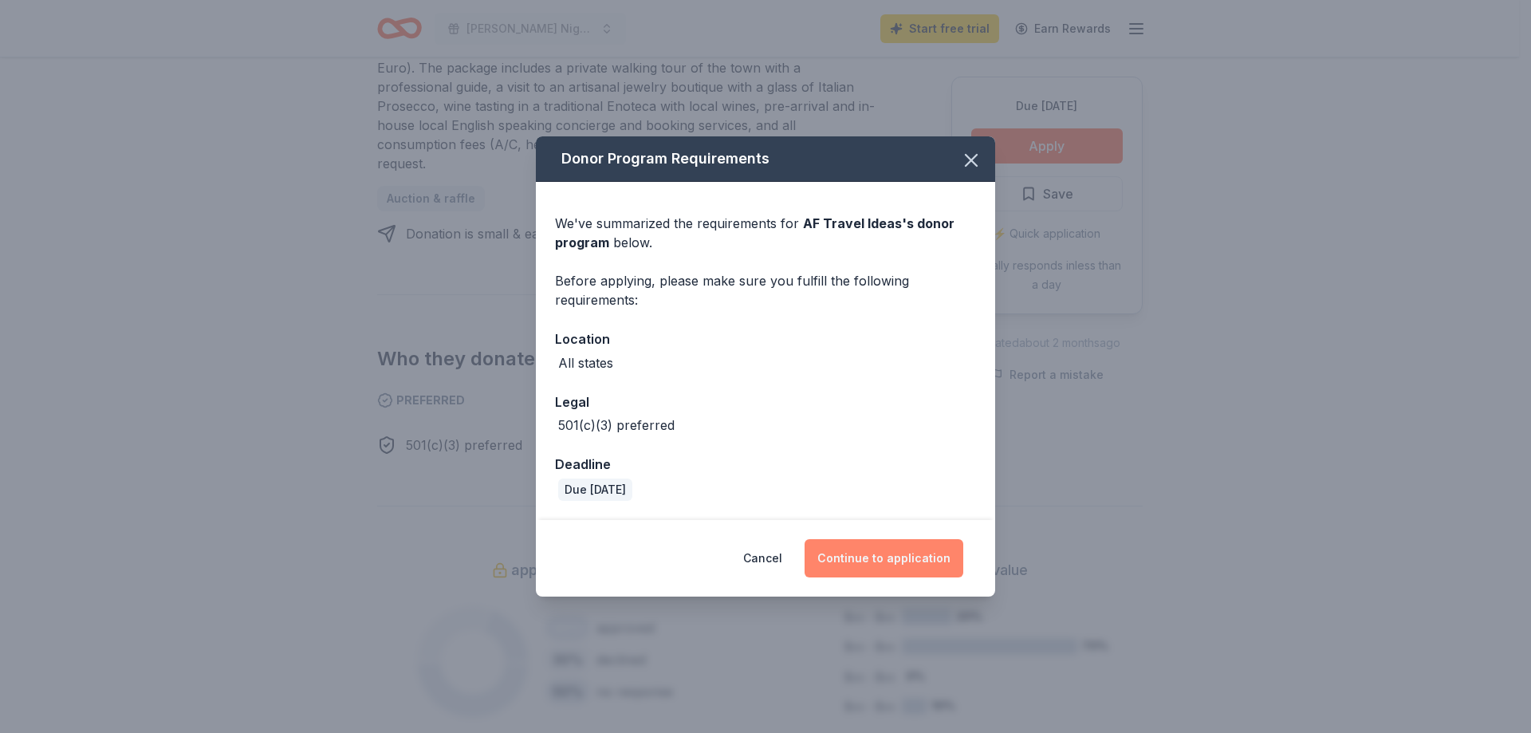
click at [884, 559] on button "Continue to application" at bounding box center [884, 558] width 159 height 38
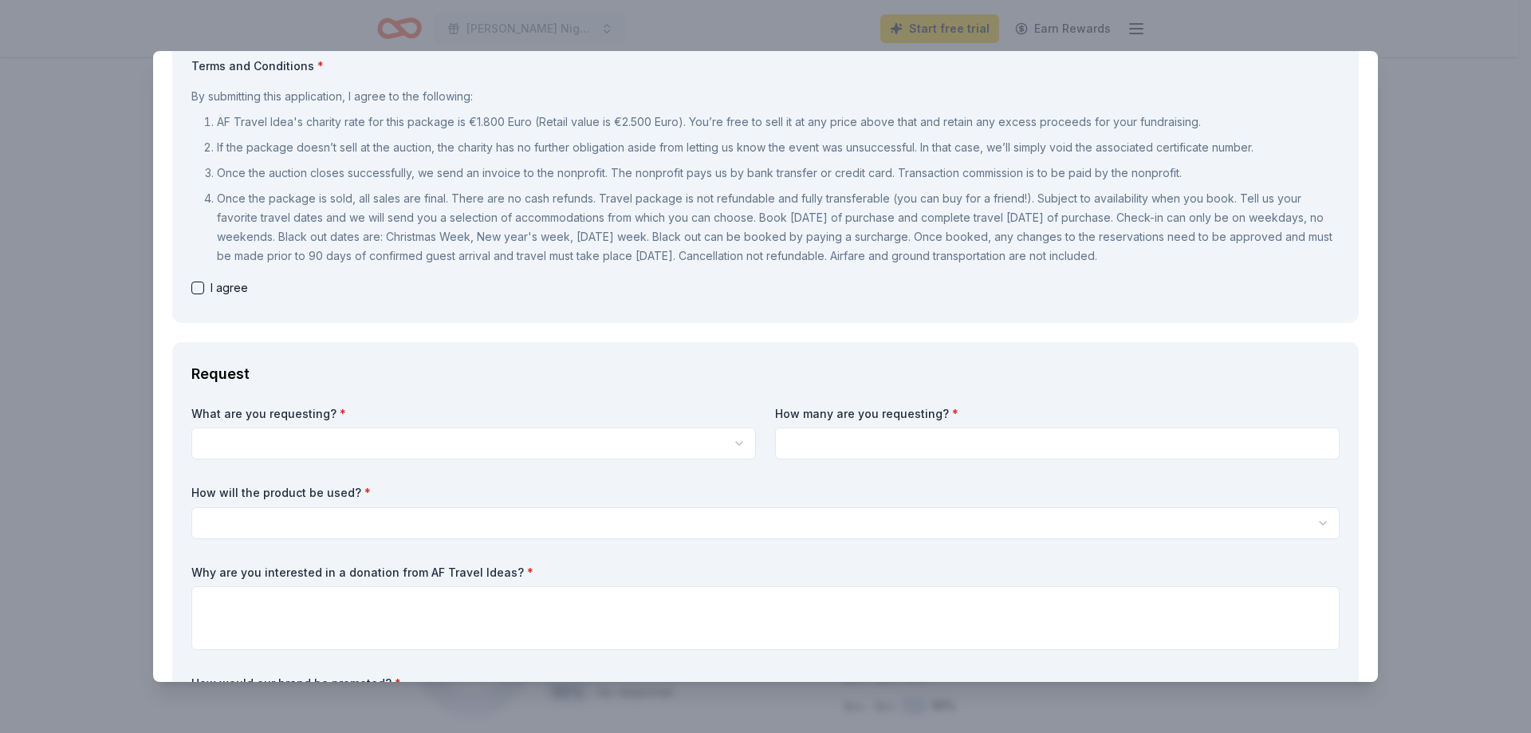
scroll to position [0, 0]
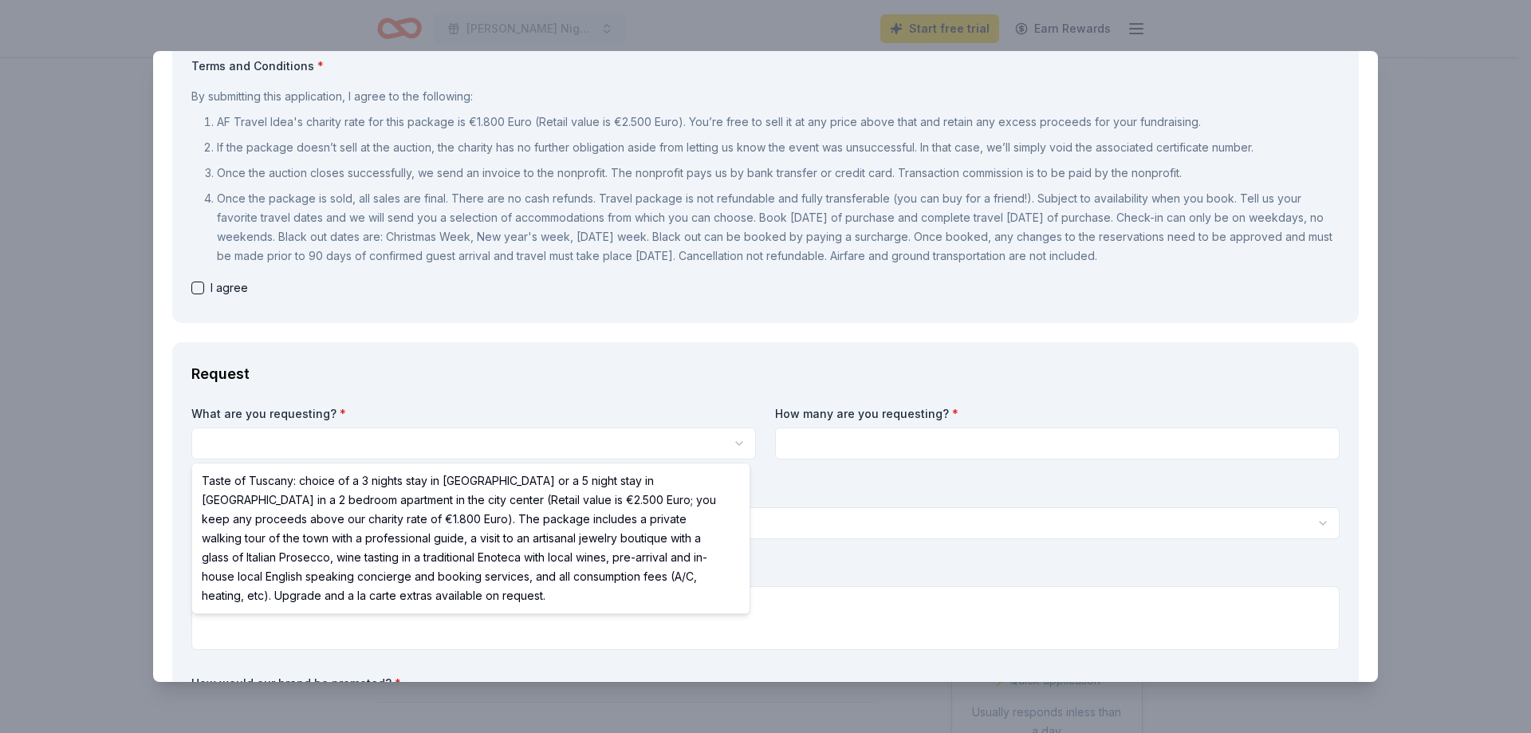
click at [315, 450] on html "[PERSON_NAME] Night 2026 - La Dolce Vita - Gala Start free trial Earn Rewards D…" at bounding box center [765, 366] width 1531 height 733
select select "Taste of Tuscany: choice of a 3 nights stay in [GEOGRAPHIC_DATA] or a 5 night s…"
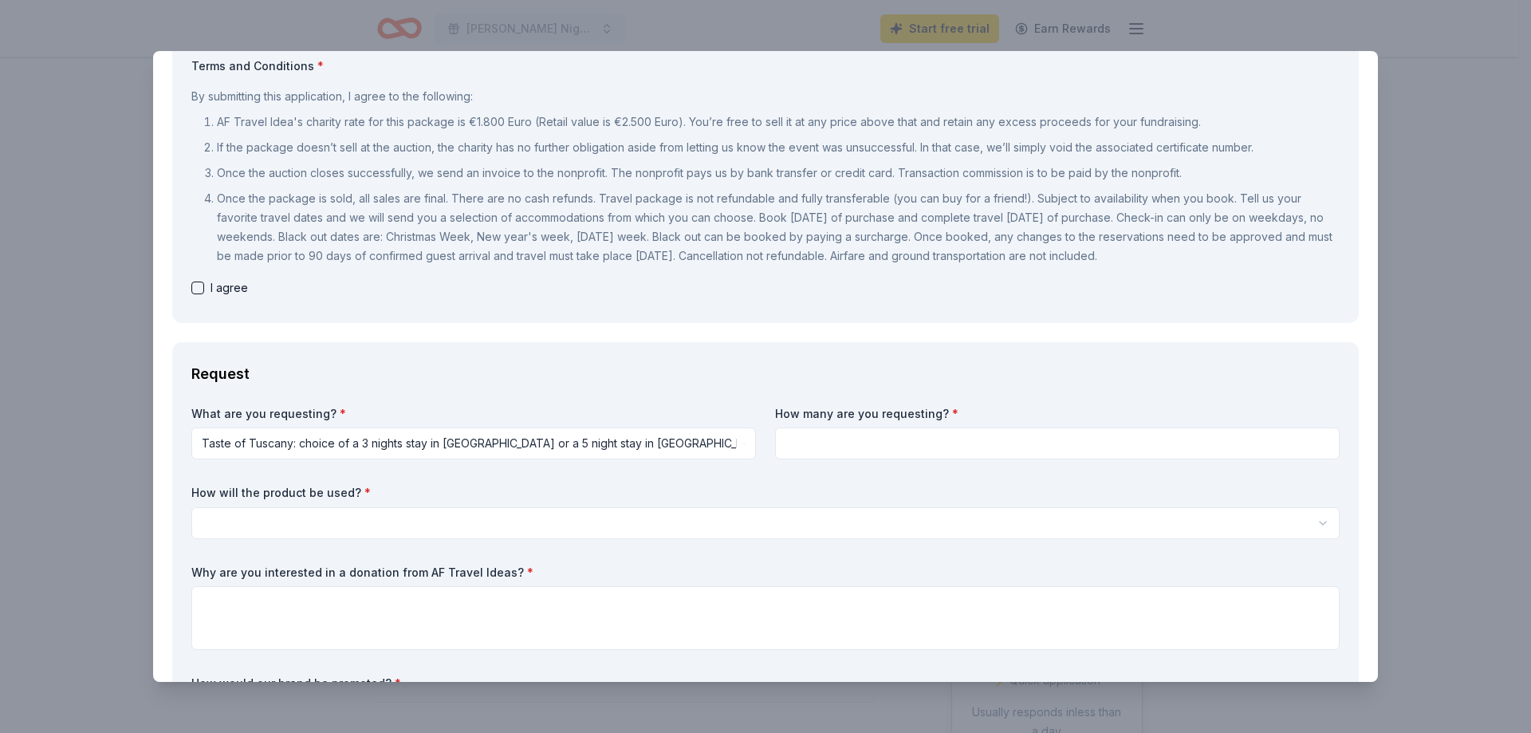
click at [804, 438] on input at bounding box center [1057, 443] width 565 height 32
type input "1"
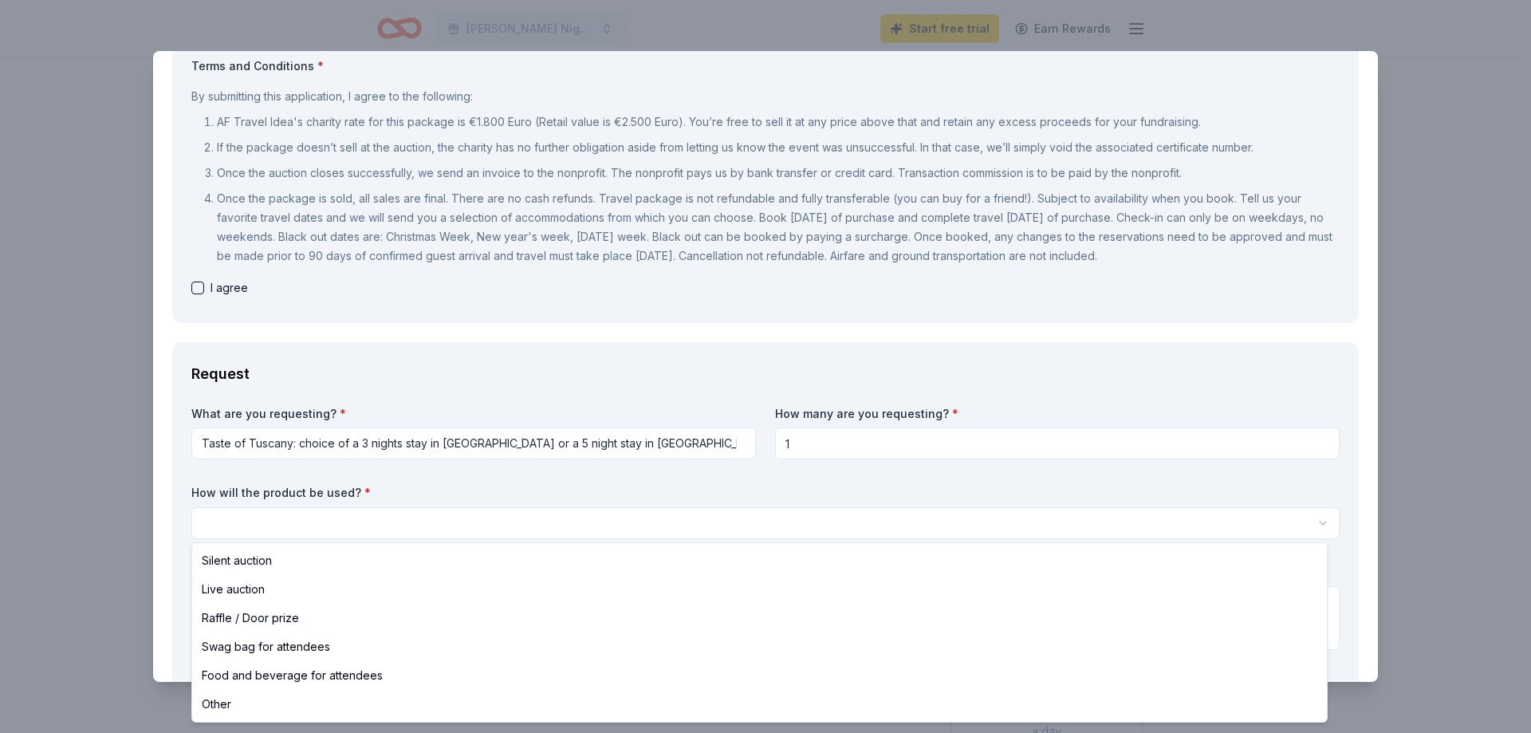
click at [298, 526] on html "[PERSON_NAME] Night 2026 - La Dolce Vita - Gala Start free trial Earn Rewards D…" at bounding box center [765, 366] width 1531 height 733
select select "liveAuction"
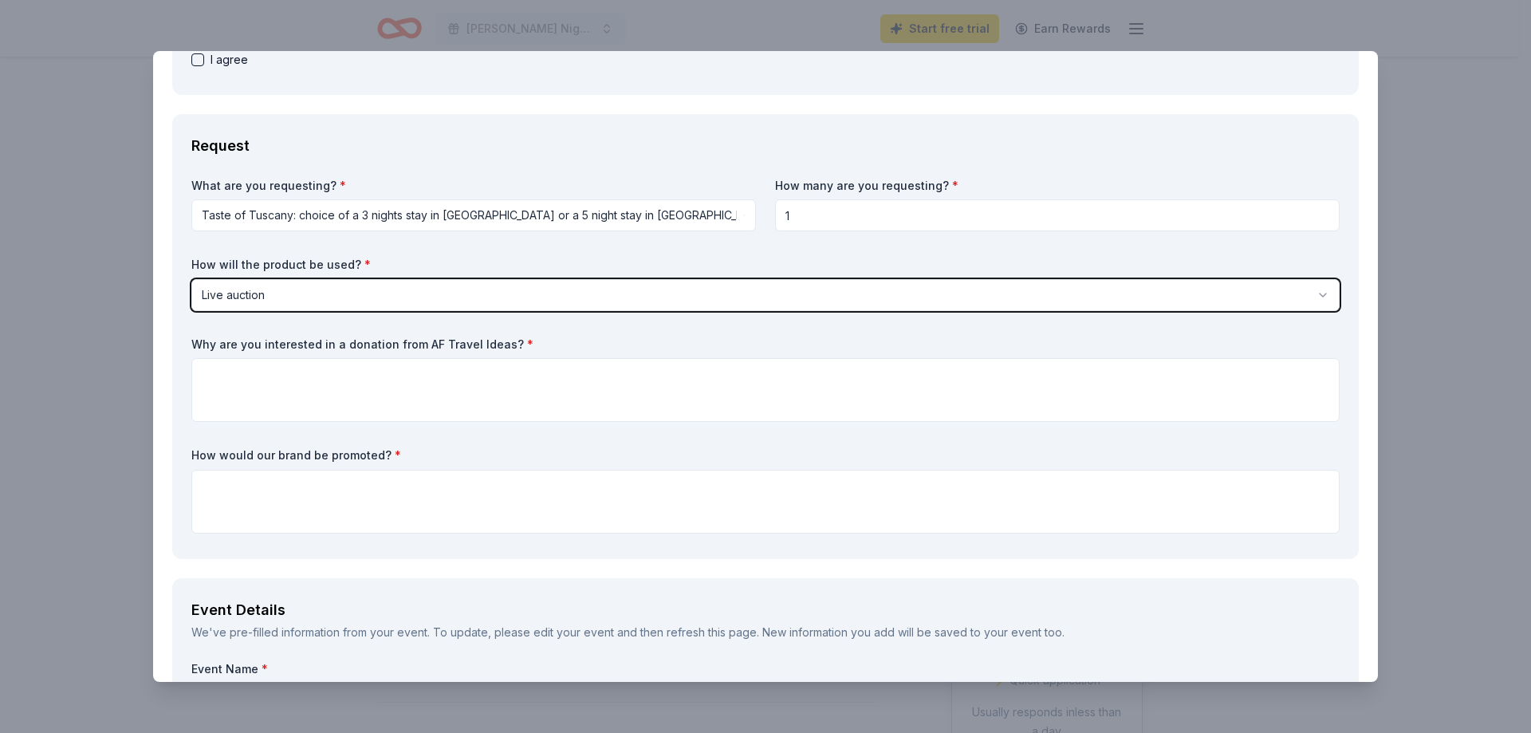
scroll to position [399, 0]
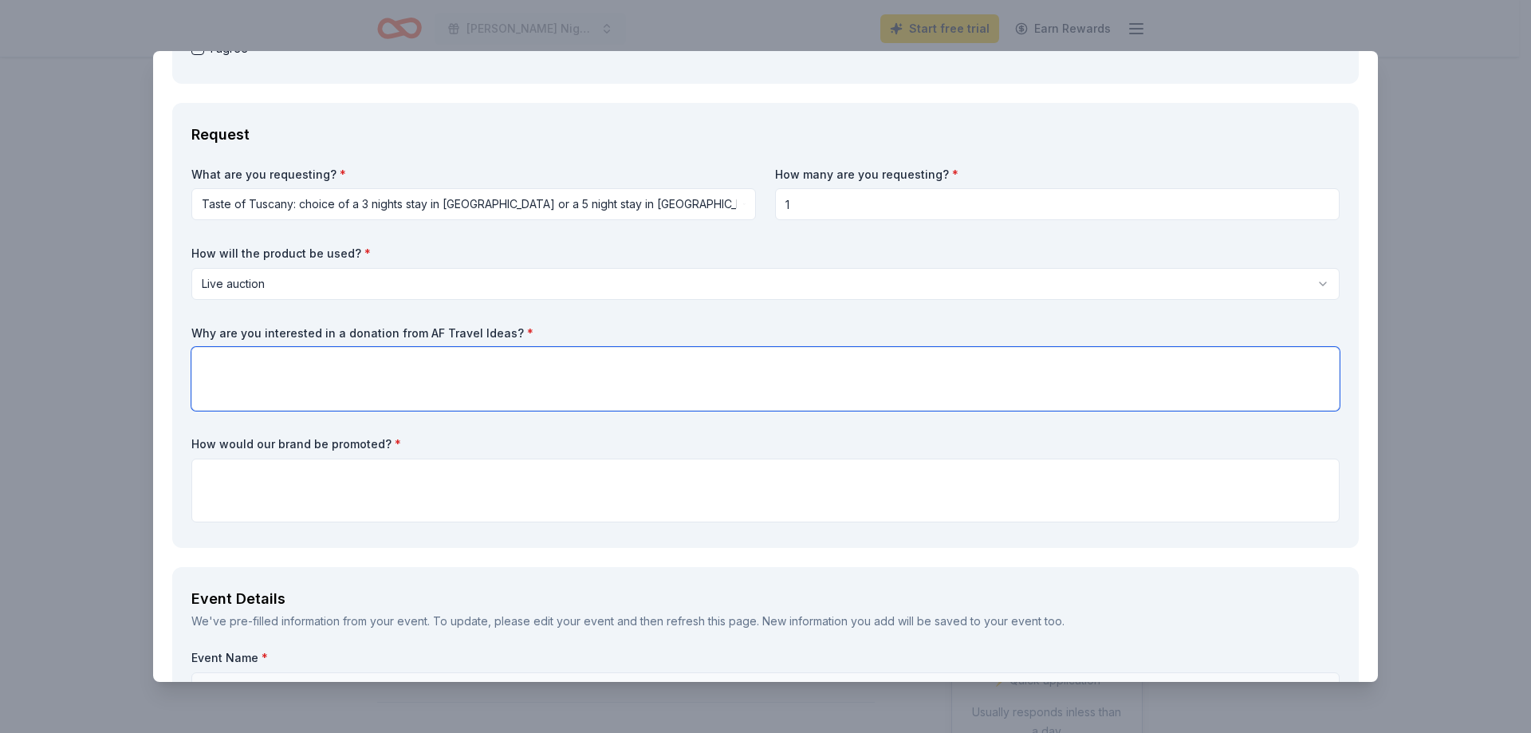
click at [212, 365] on textarea at bounding box center [765, 379] width 1148 height 64
paste textarea "Adding a wine tasting party helps us raise more for our school by offering some…"
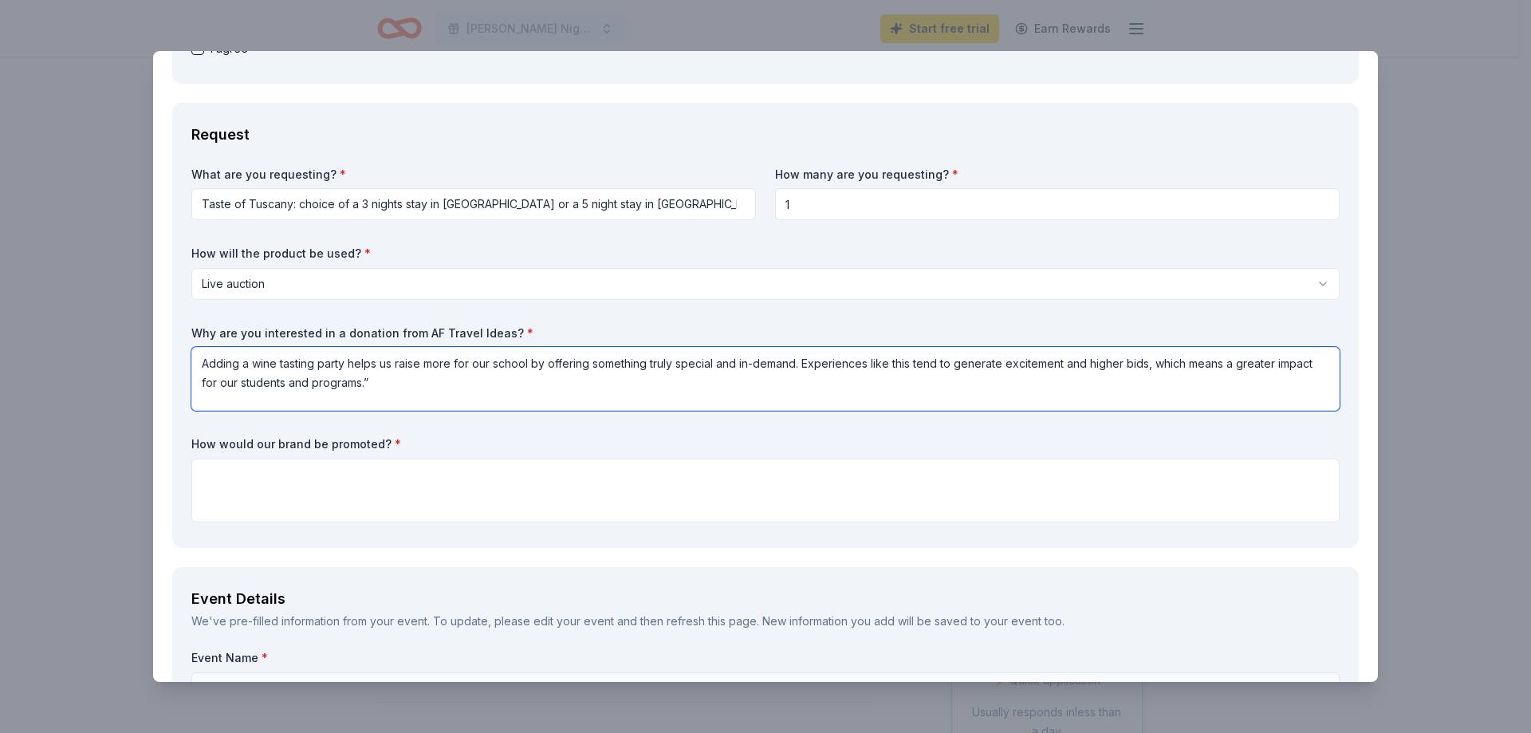
click at [367, 381] on textarea "Adding a wine tasting party helps us raise more for our school by offering some…" at bounding box center [765, 379] width 1148 height 64
click at [374, 380] on textarea "Adding a wine tasting party helps us raise more for our school by offering some…" at bounding box center [765, 379] width 1148 height 64
drag, startPoint x: 349, startPoint y: 365, endPoint x: 199, endPoint y: 368, distance: 150.7
click at [199, 368] on textarea "Adding a wine tasting party helps us raise more for our school by offering some…" at bounding box center [765, 379] width 1148 height 64
type textarea "Our theme this year is Italian based, so what a perfect Live Auction trip to ha…"
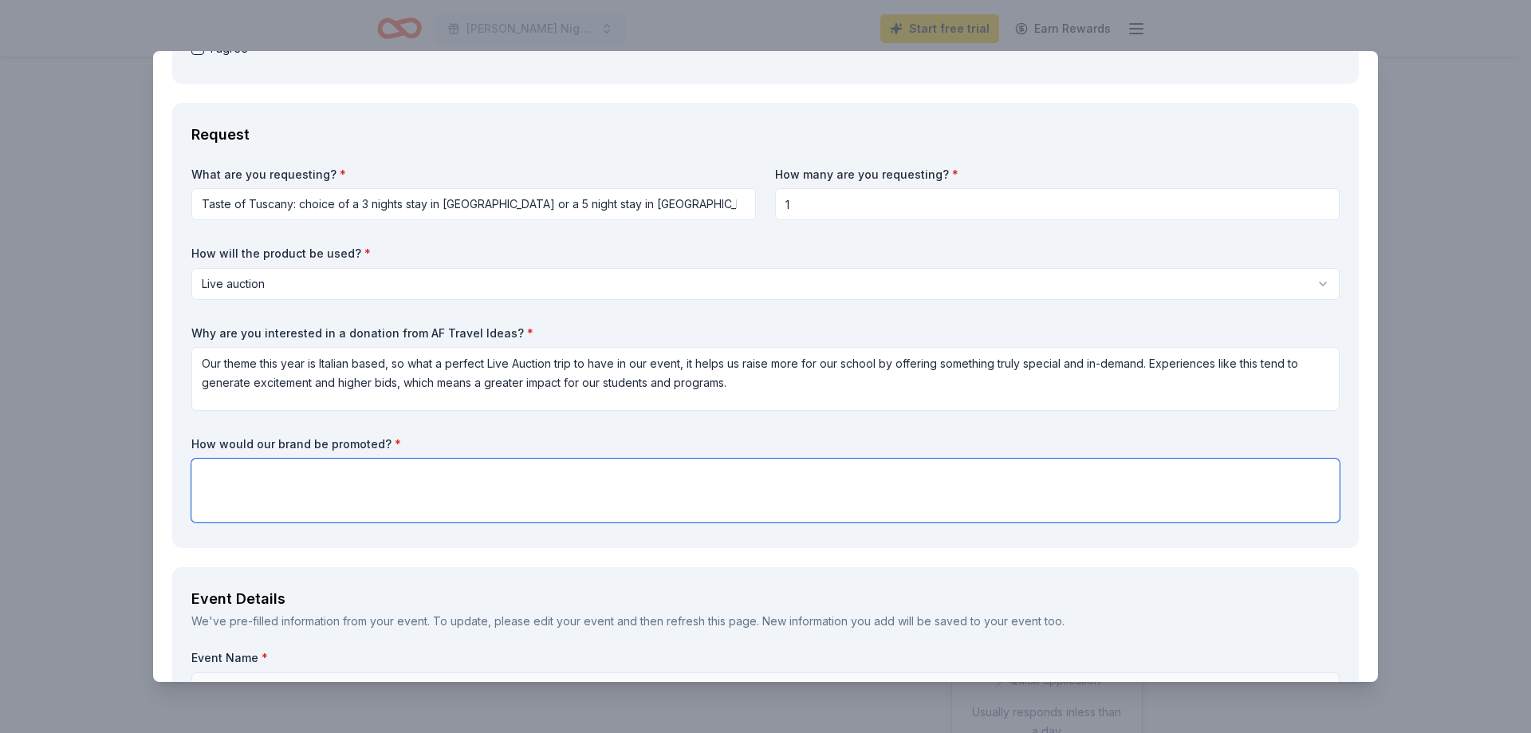
click at [207, 472] on textarea at bounding box center [765, 491] width 1148 height 64
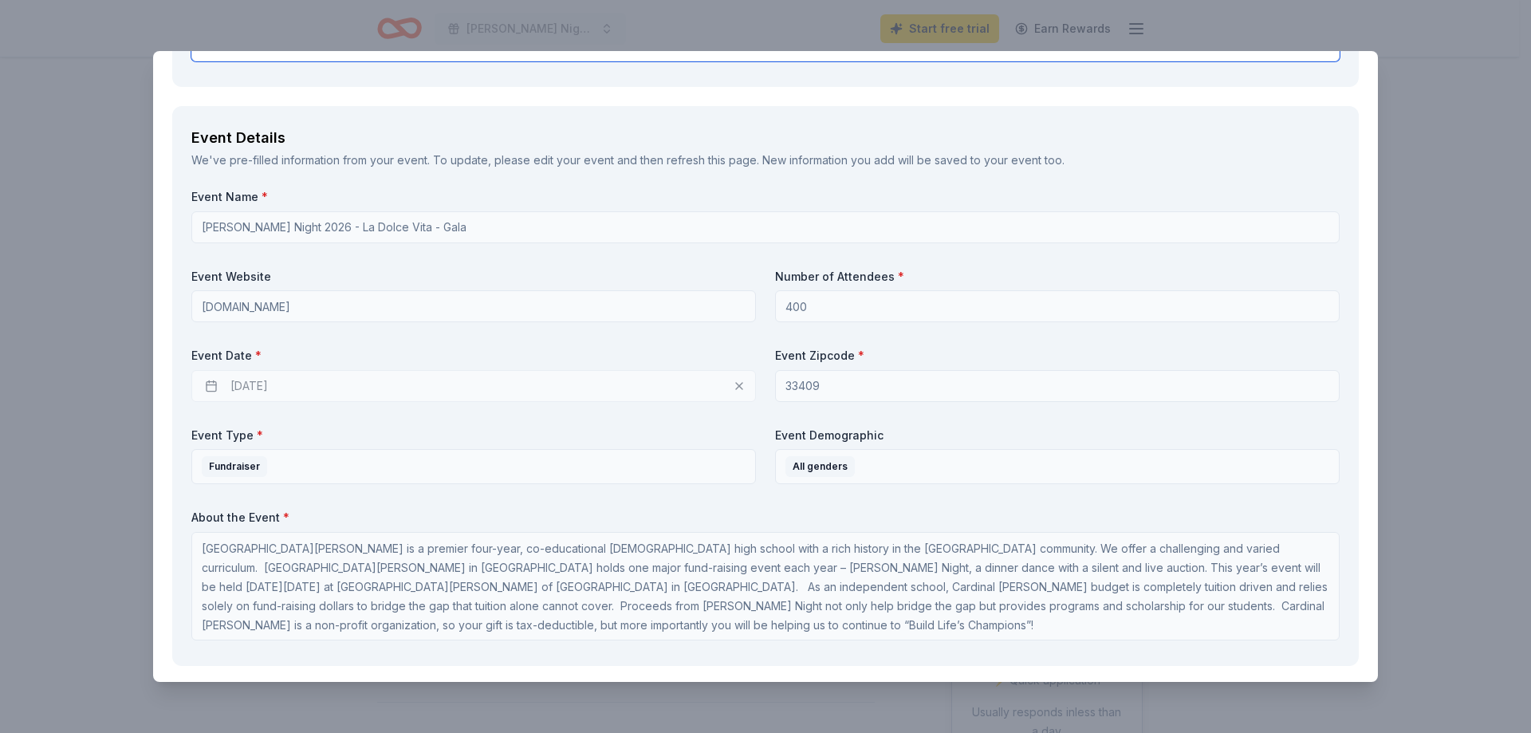
scroll to position [957, 0]
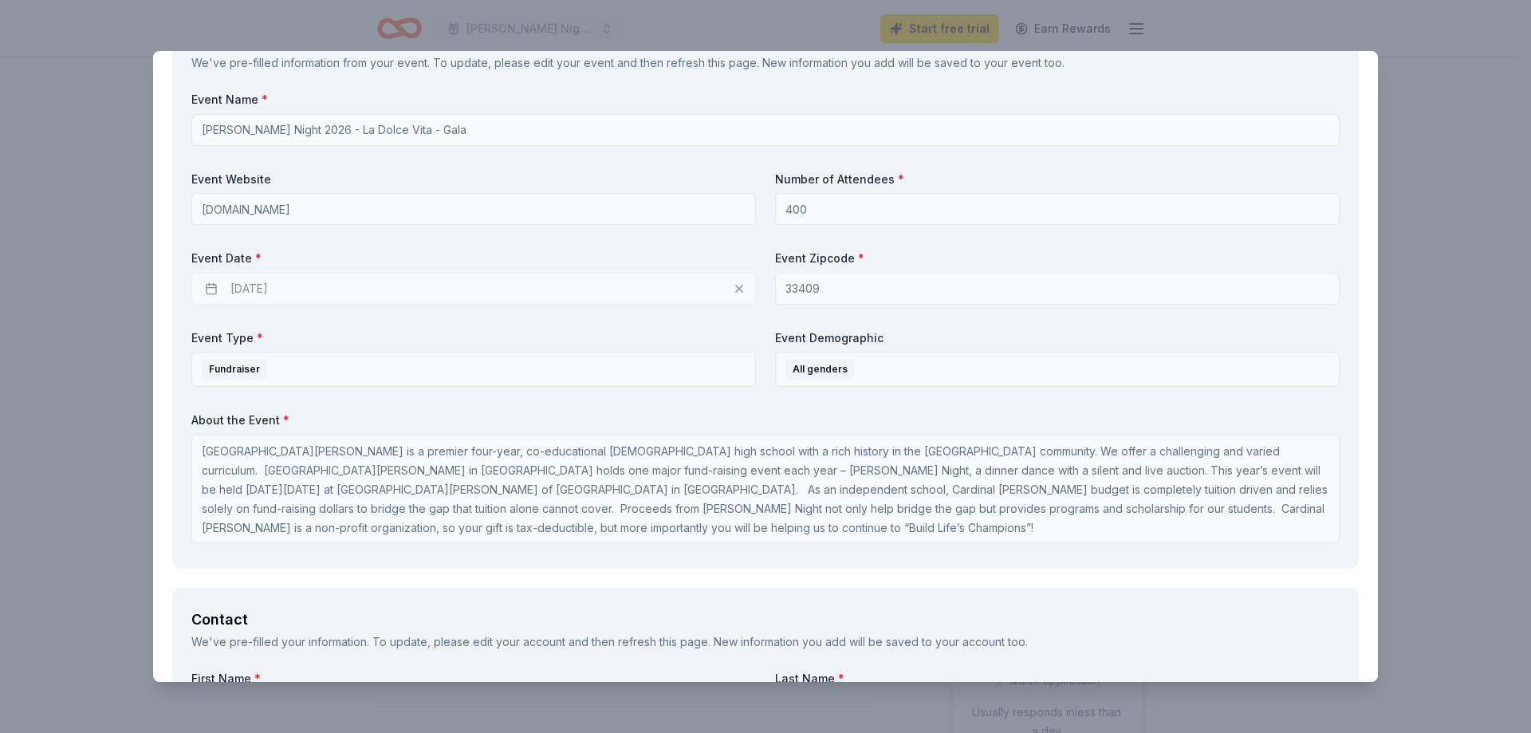
type textarea "At the event, print materials and social media and website platforms"
click at [293, 288] on div "[DATE]" at bounding box center [473, 289] width 565 height 32
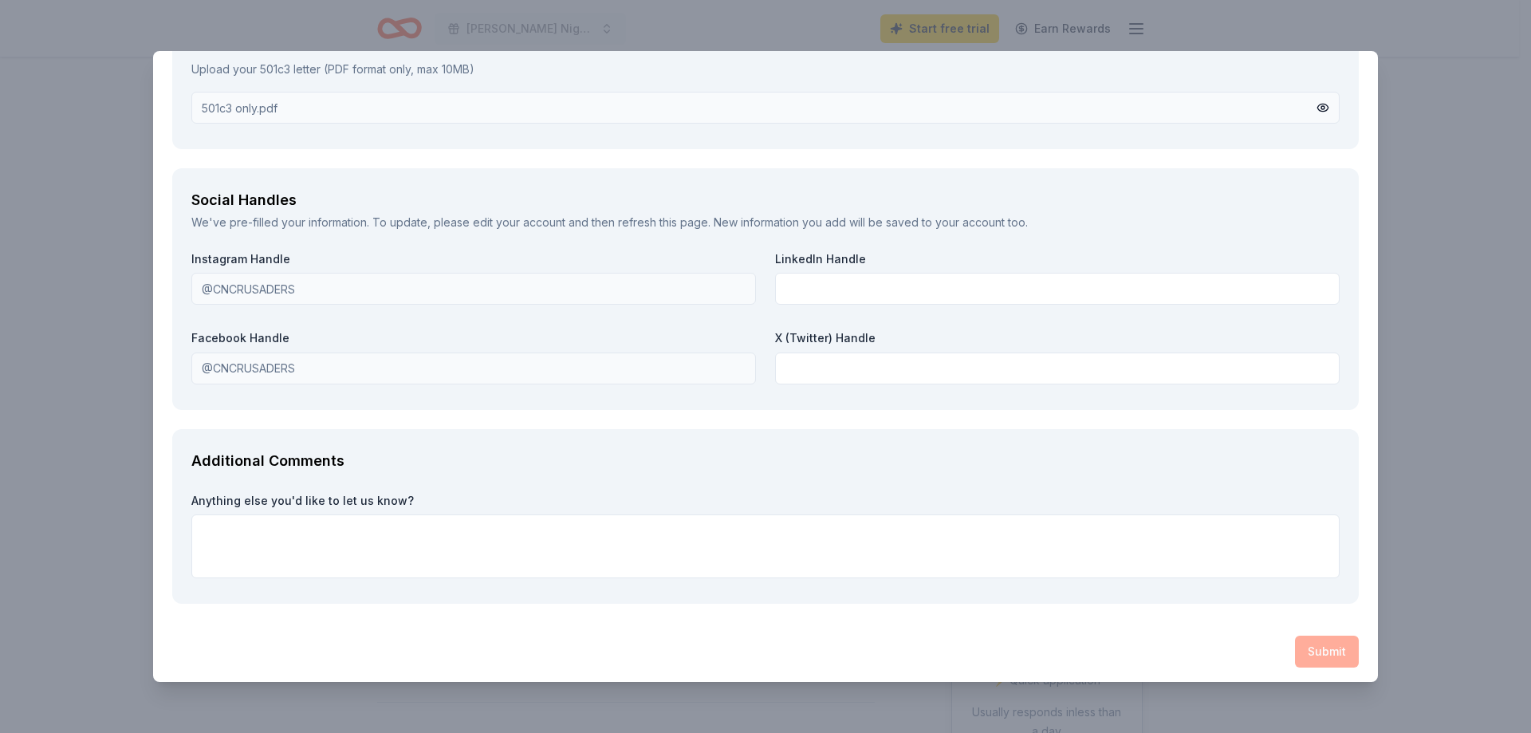
scroll to position [2134, 0]
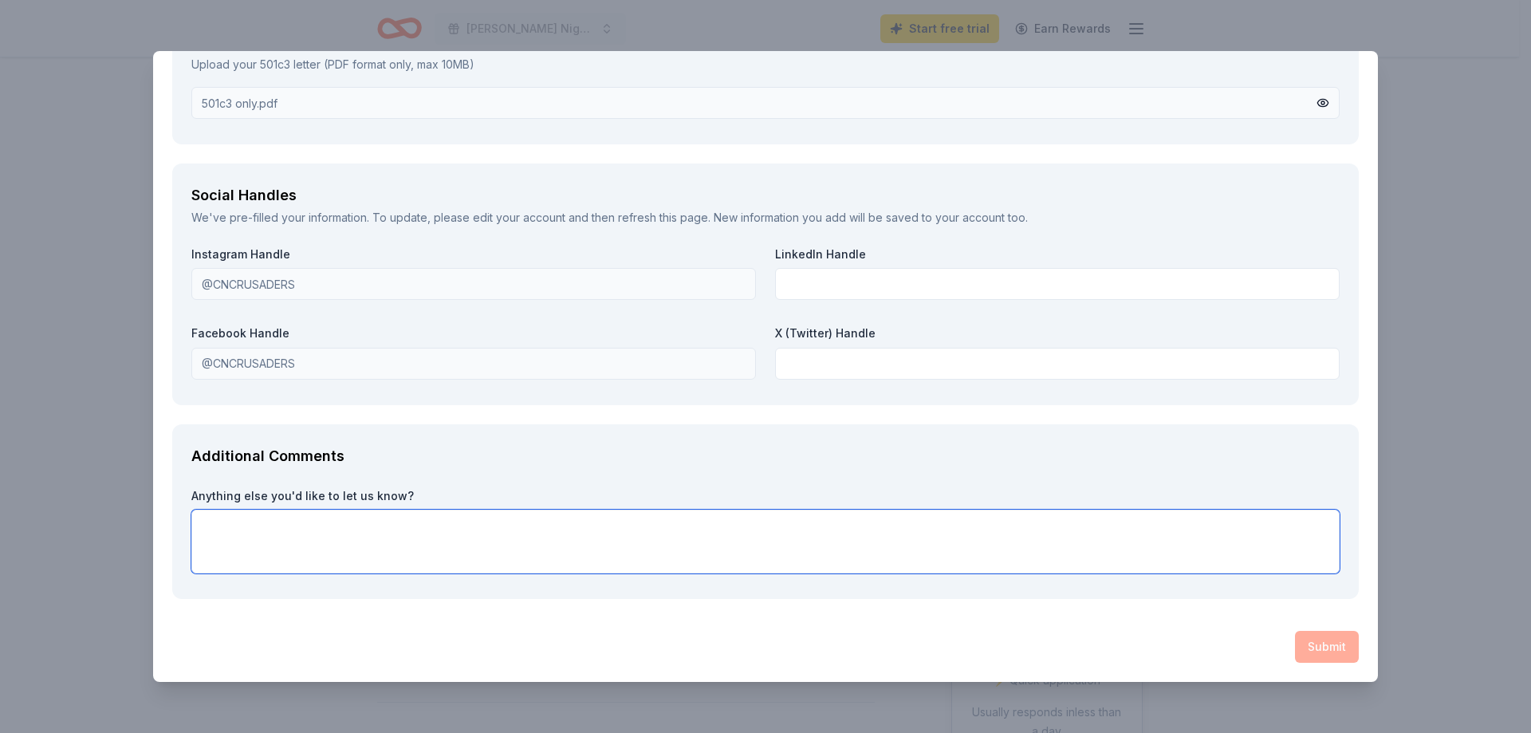
click at [414, 548] on textarea at bounding box center [765, 542] width 1148 height 64
click at [1049, 516] on textarea at bounding box center [765, 542] width 1148 height 64
type textarea "ff"
click at [1115, 550] on textarea "ff" at bounding box center [765, 542] width 1148 height 64
drag, startPoint x: 208, startPoint y: 527, endPoint x: 164, endPoint y: 527, distance: 43.9
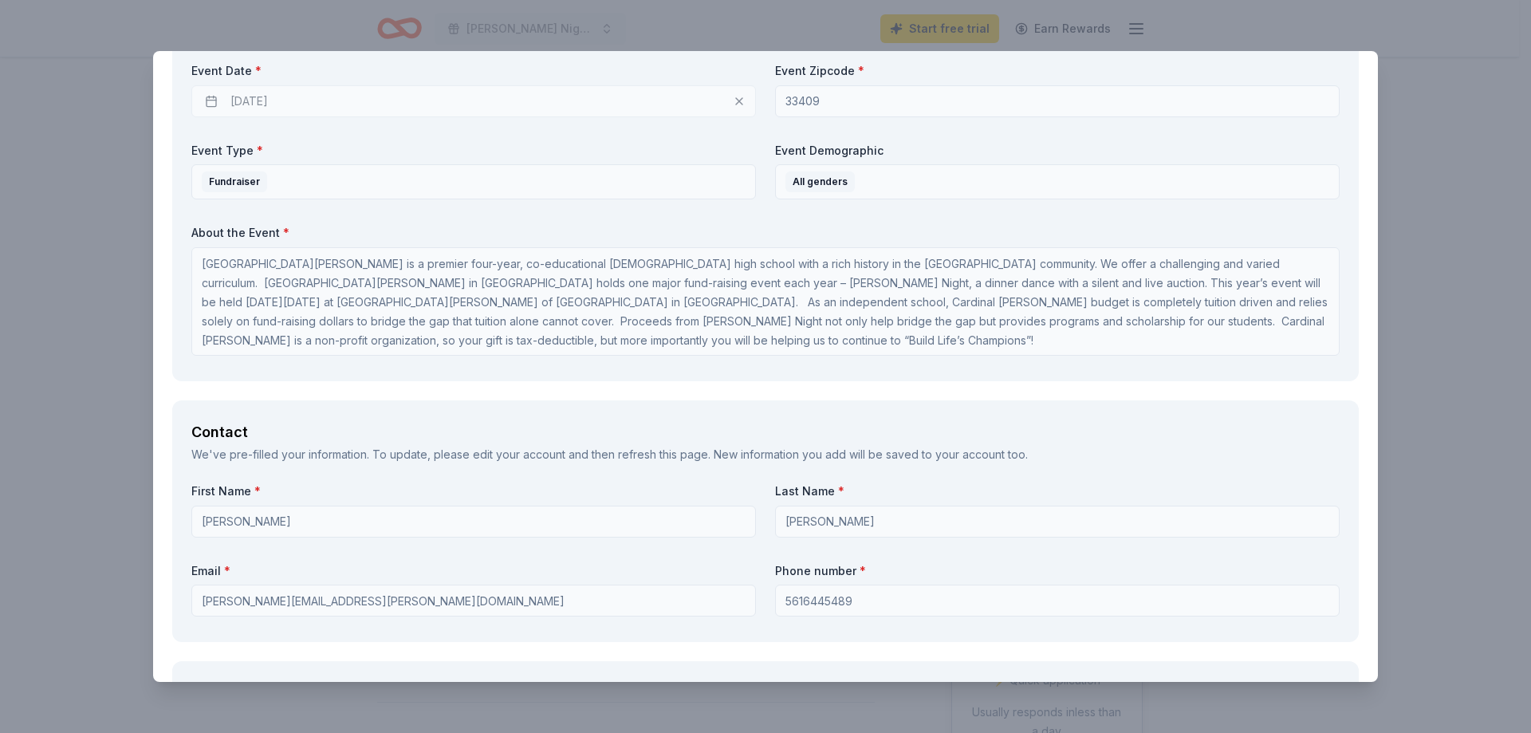
scroll to position [1177, 0]
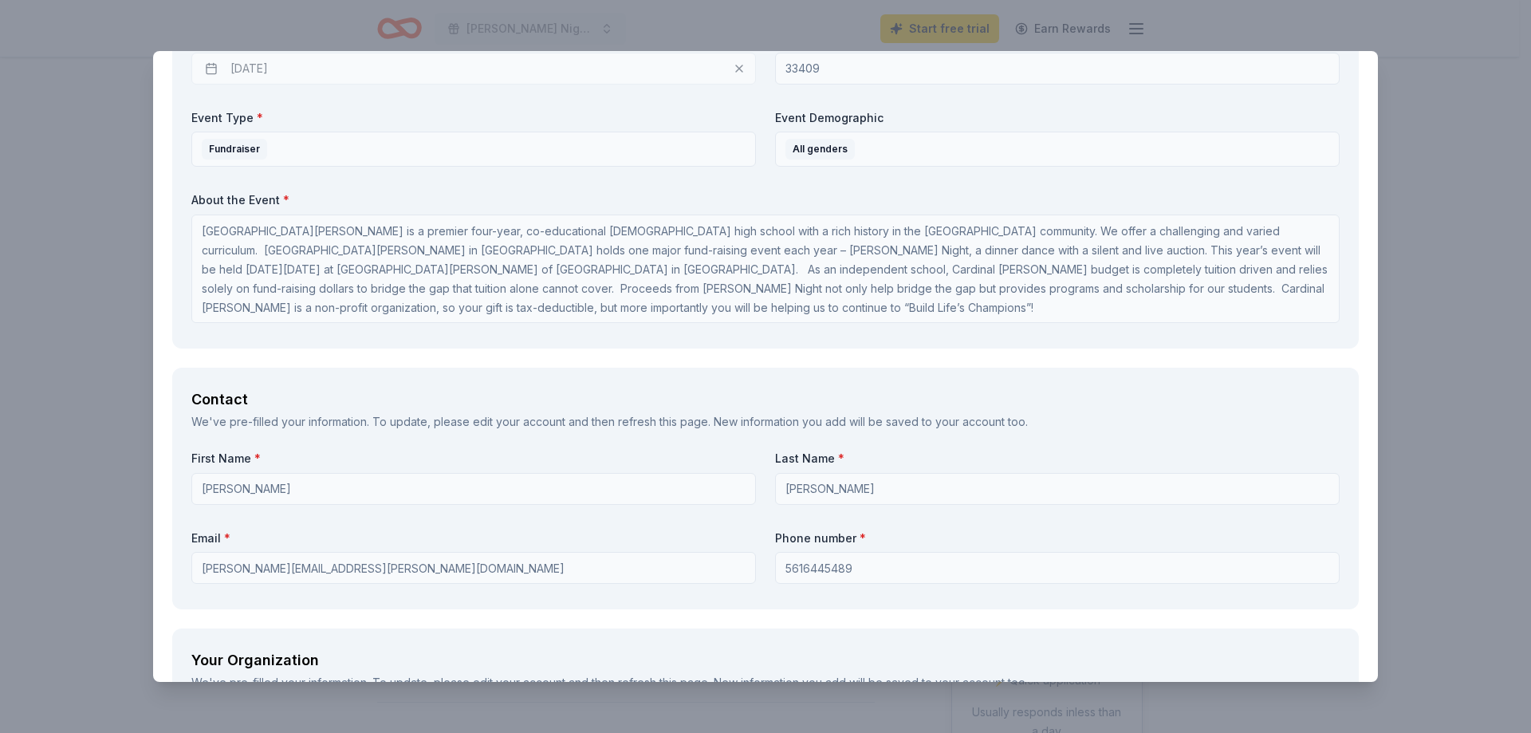
click at [841, 453] on label "Last Name *" at bounding box center [1057, 459] width 565 height 16
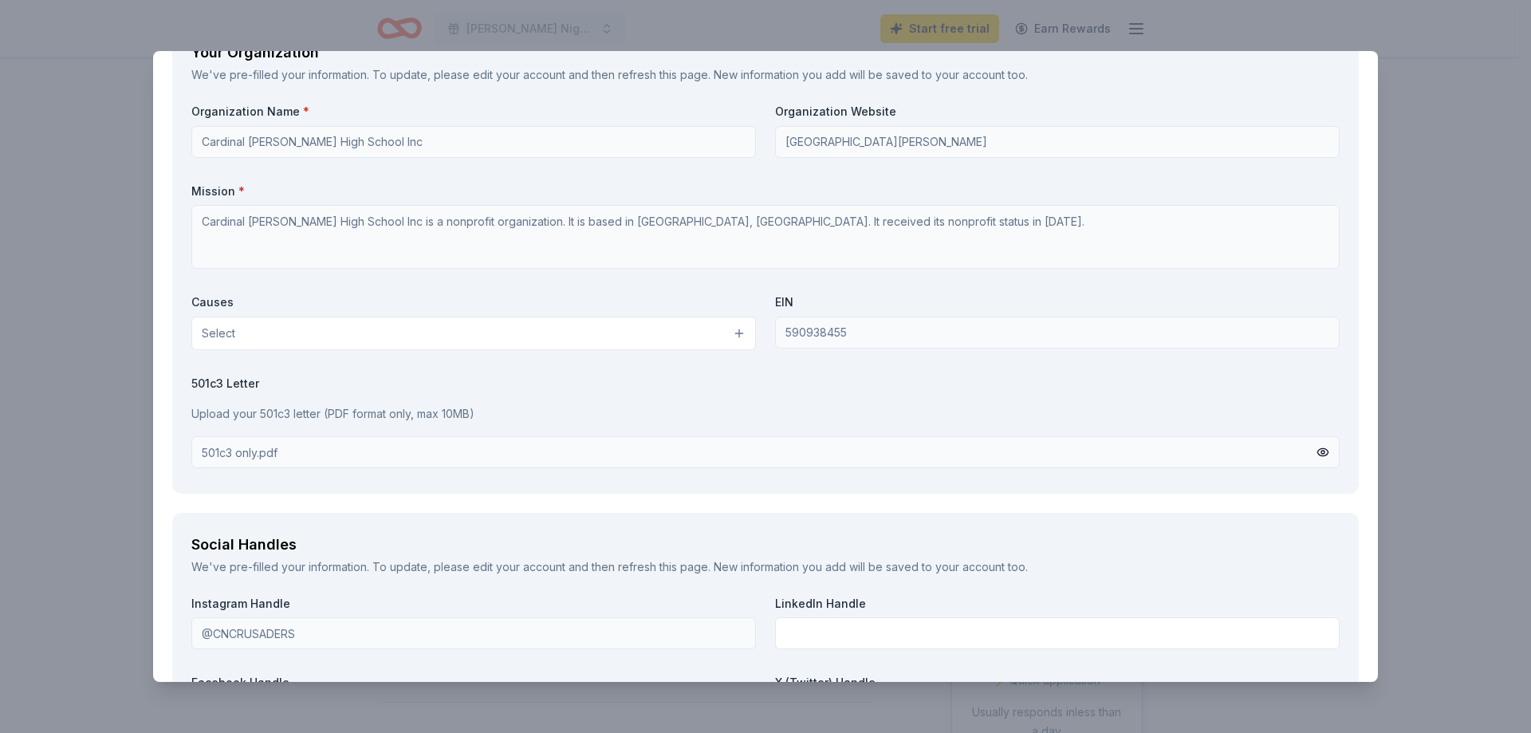
scroll to position [1815, 0]
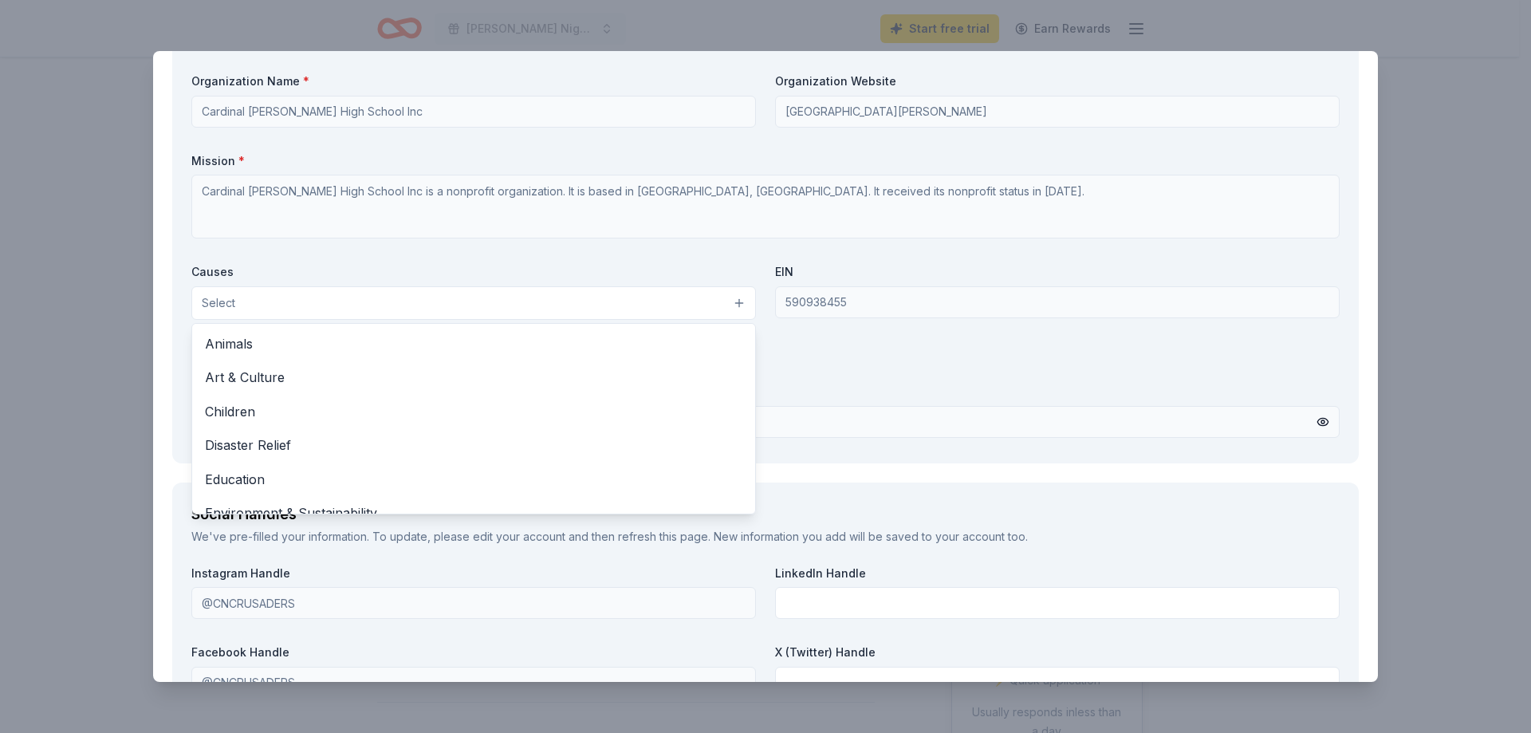
click at [233, 290] on button "Select" at bounding box center [473, 302] width 565 height 33
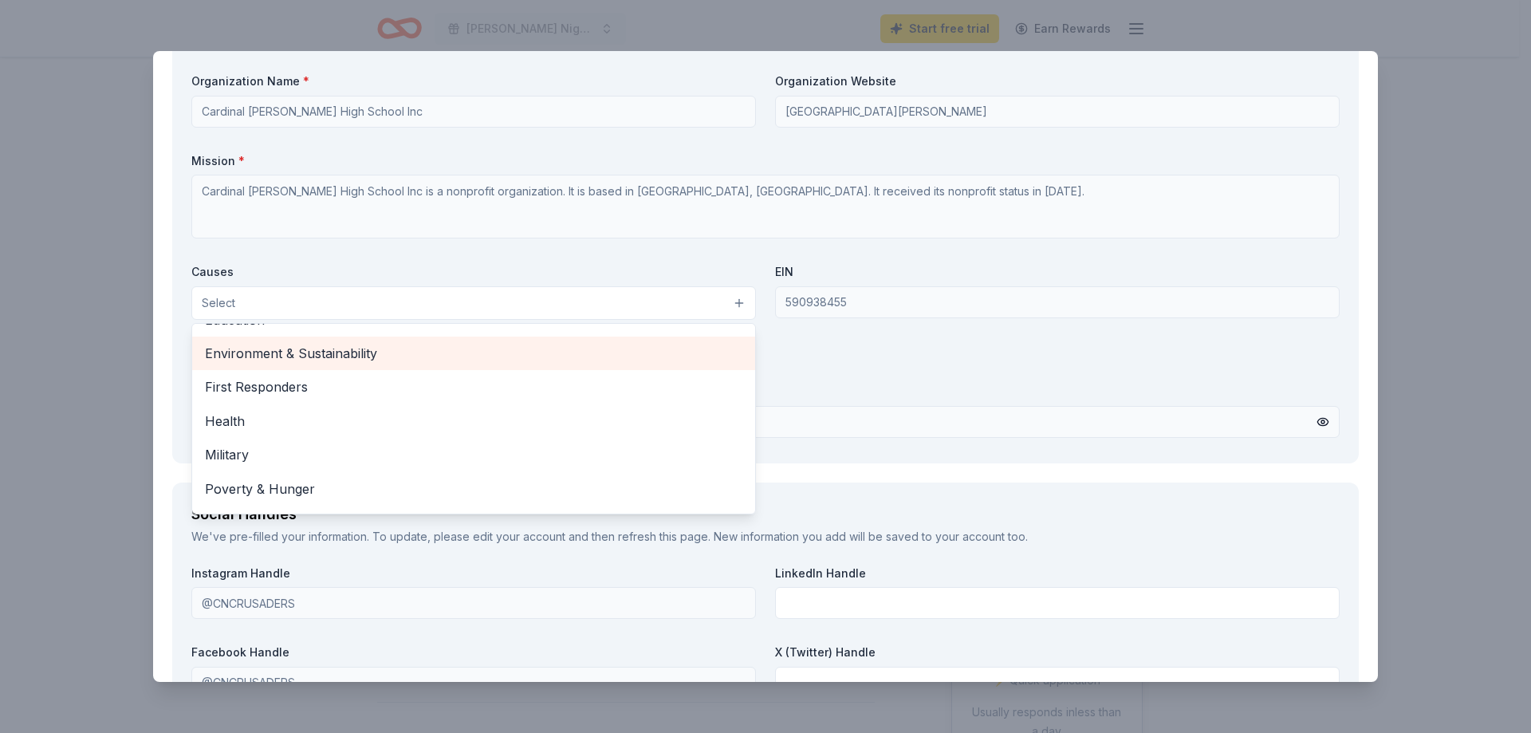
scroll to position [80, 0]
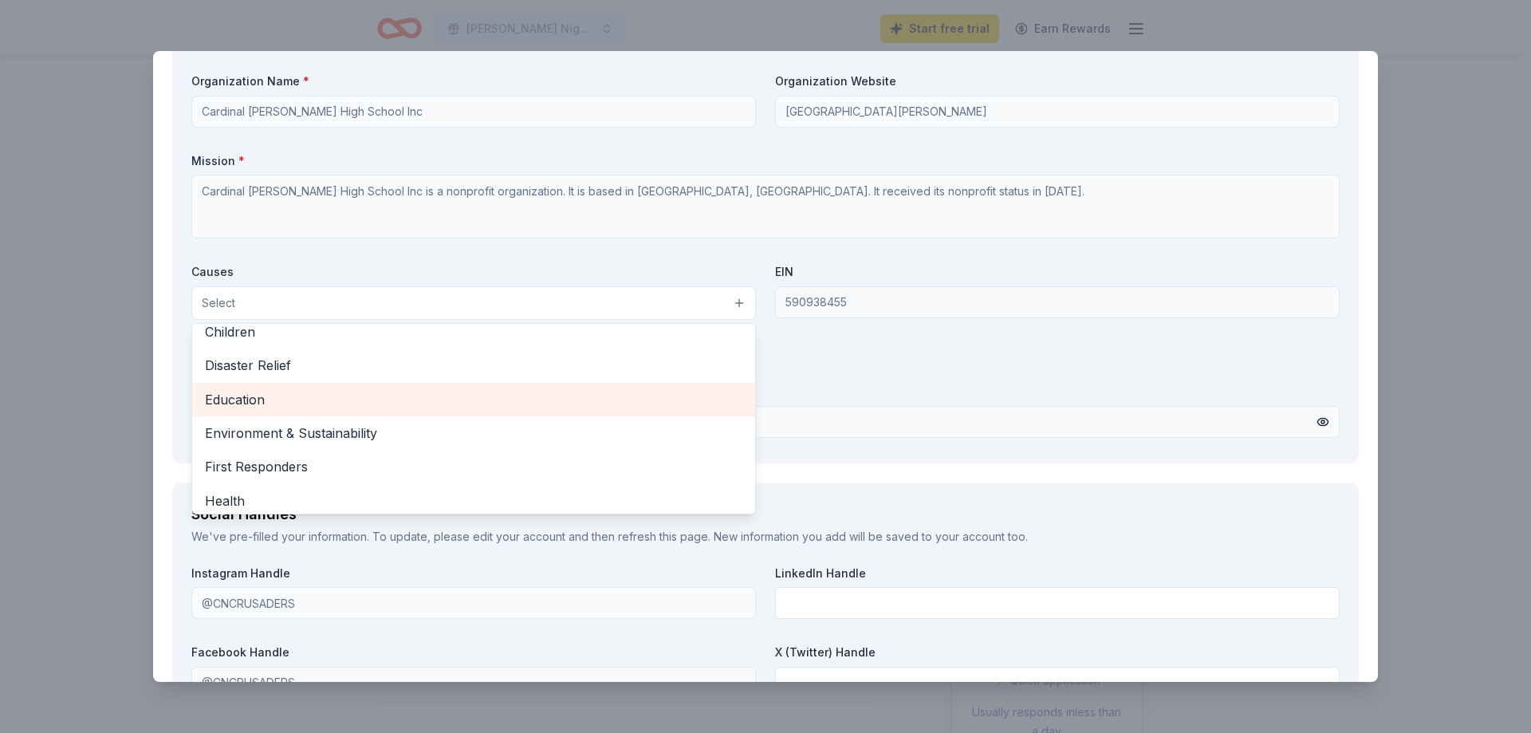
click at [223, 396] on span "Education" at bounding box center [473, 399] width 537 height 21
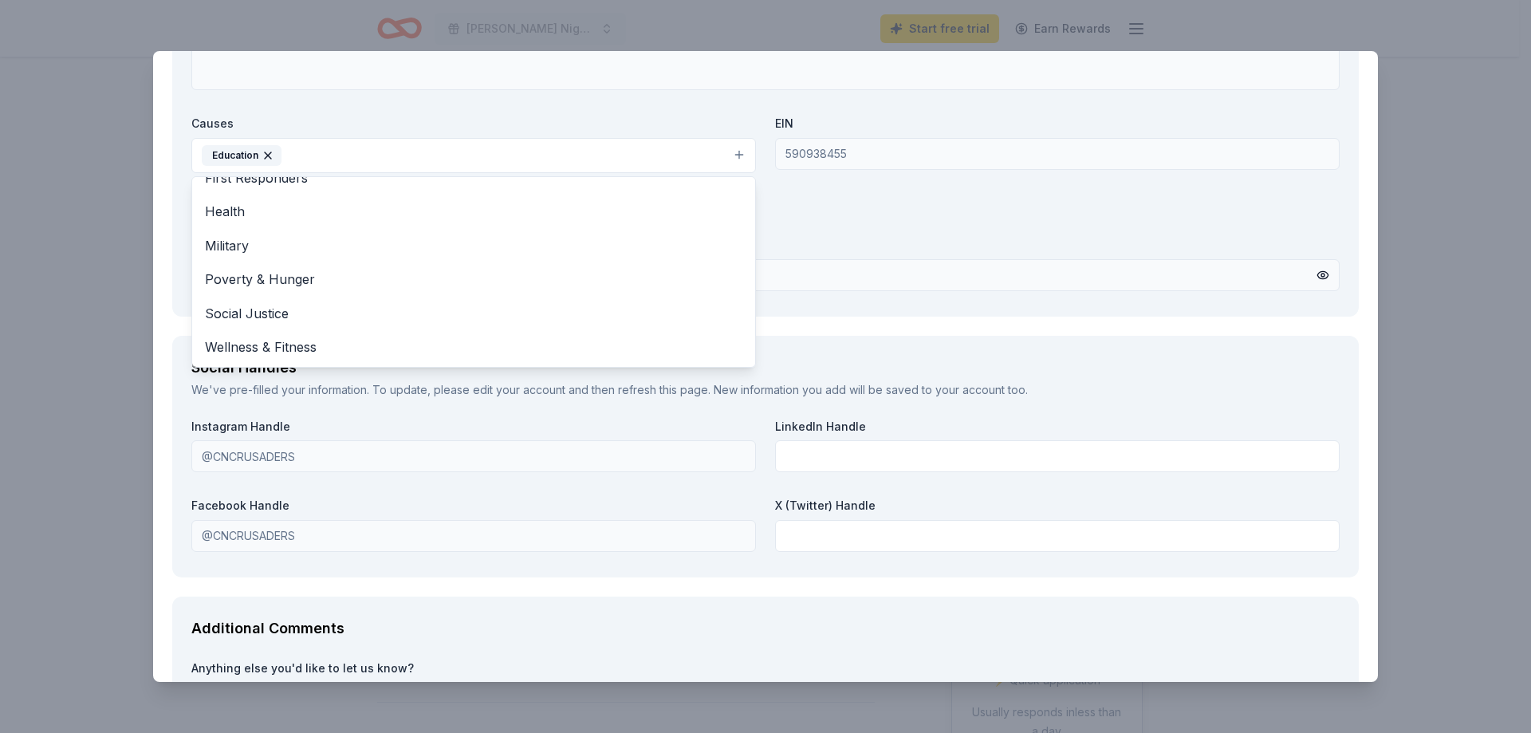
scroll to position [2136, 0]
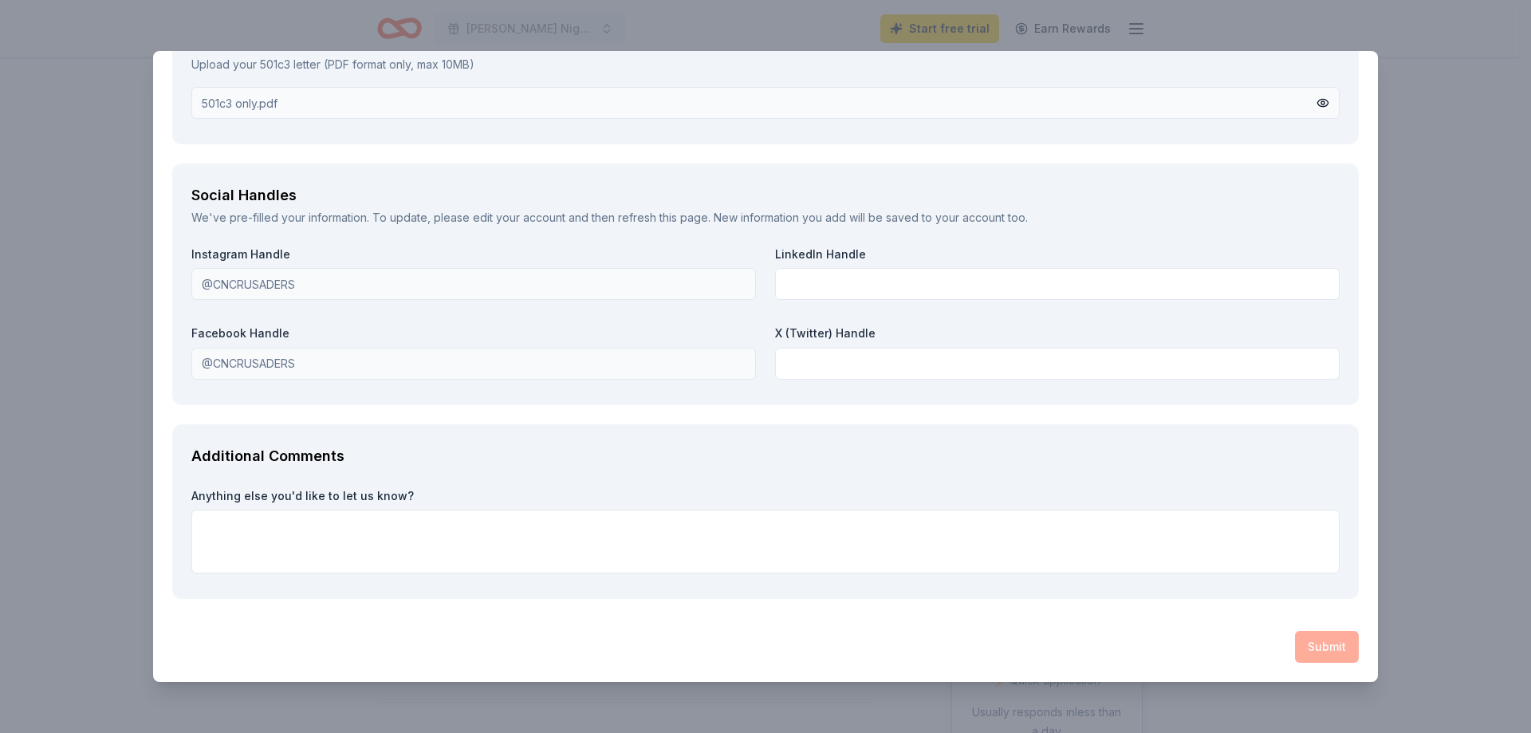
click at [1321, 651] on div "Submit" at bounding box center [765, 647] width 1187 height 32
click at [1297, 640] on div "Submit" at bounding box center [765, 647] width 1187 height 32
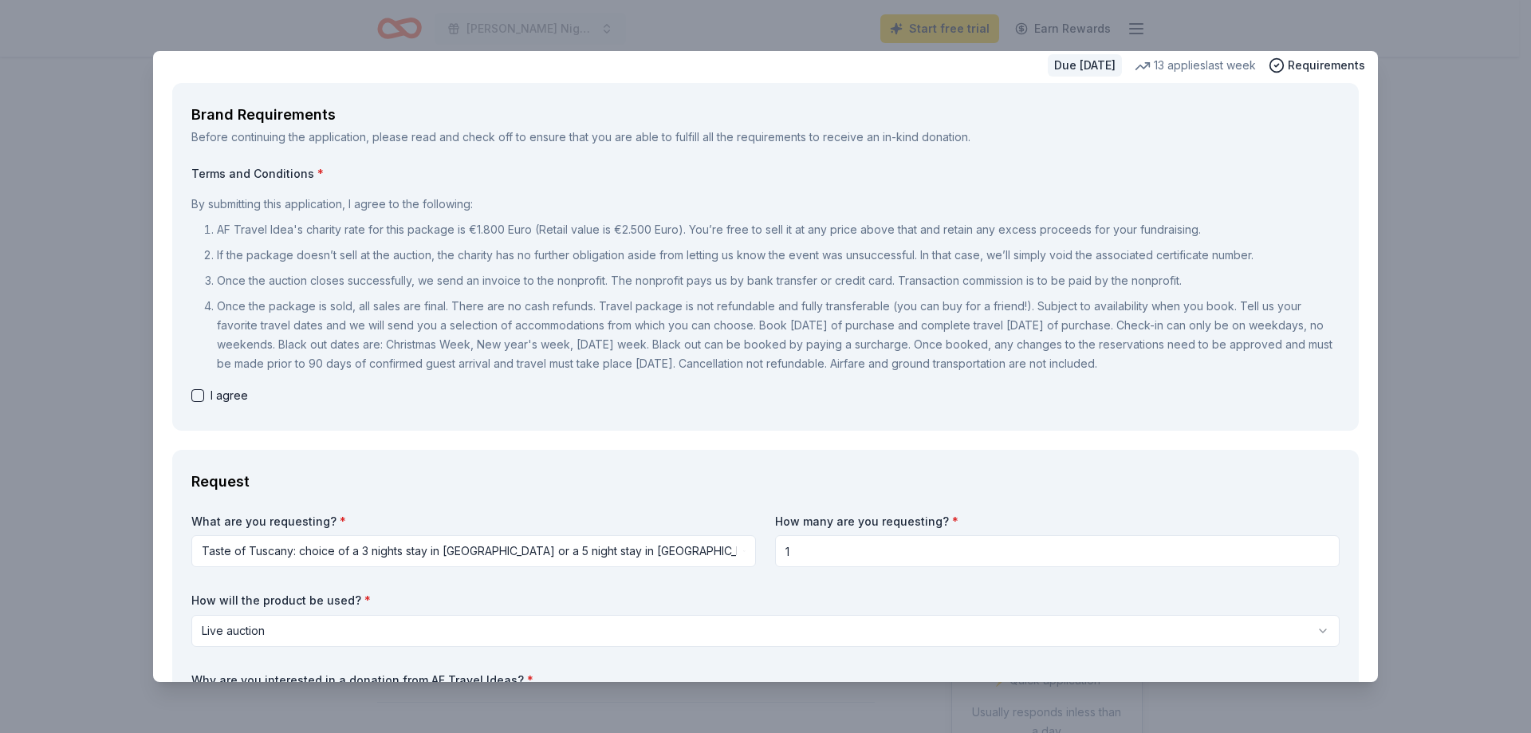
scroll to position [0, 0]
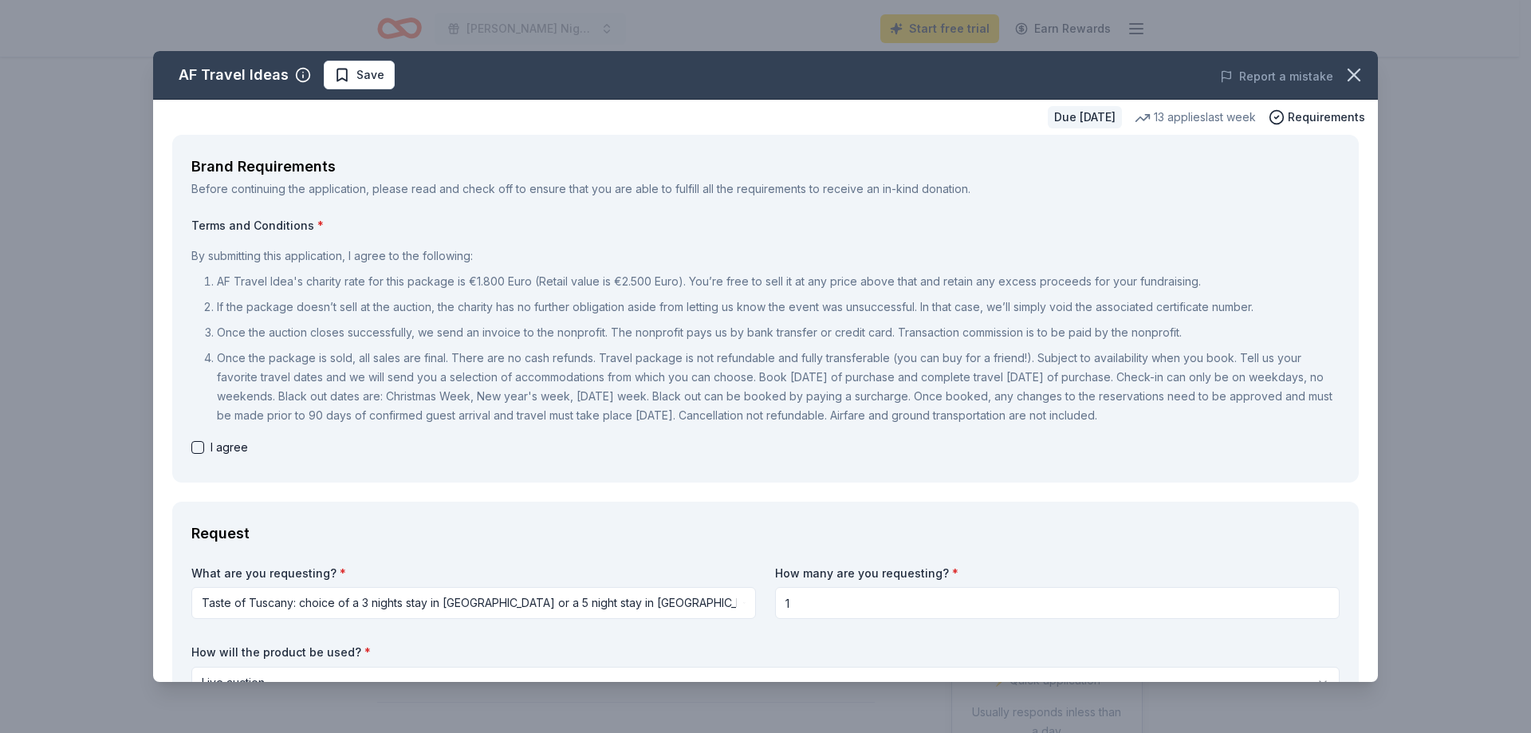
click at [201, 447] on button "button" at bounding box center [197, 447] width 13 height 13
checkbox input "true"
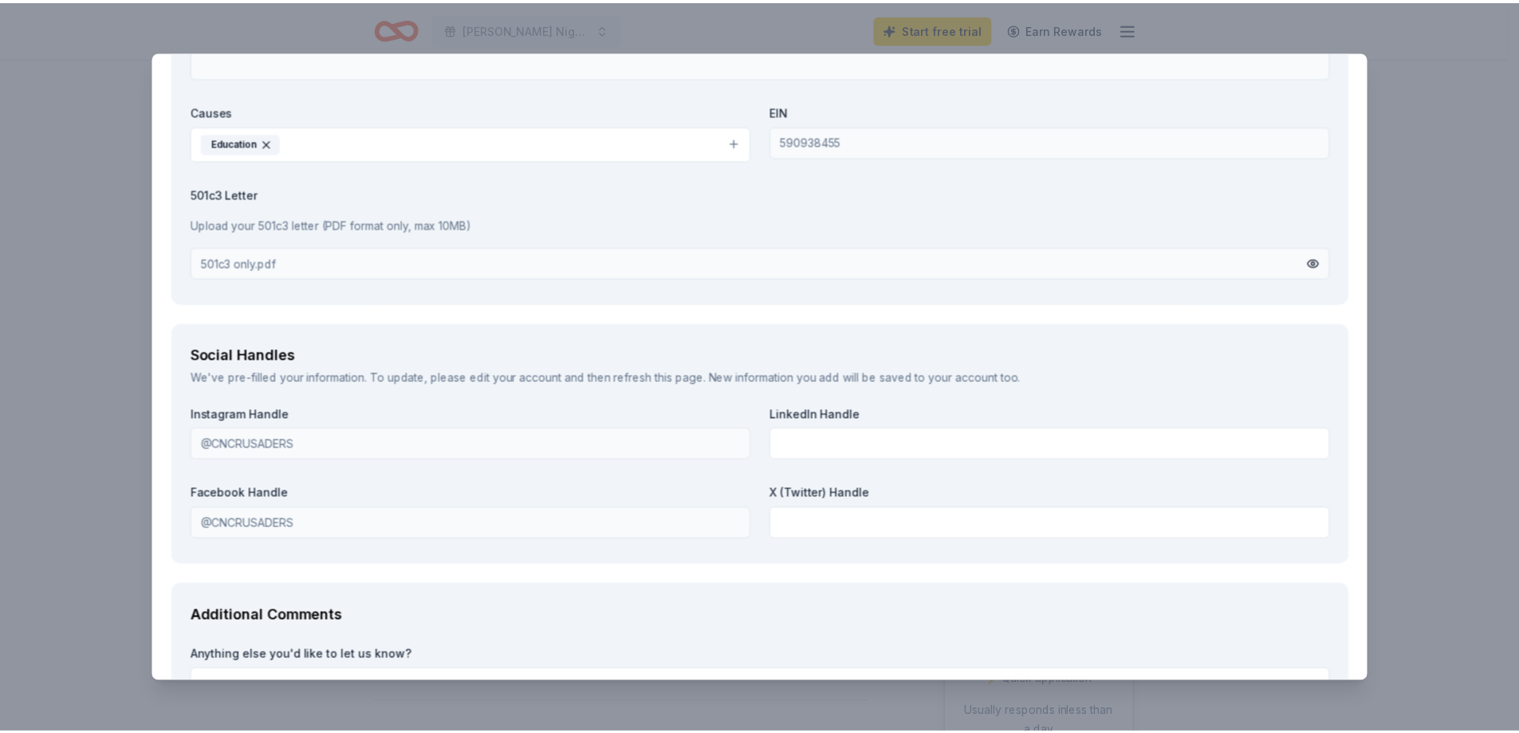
scroll to position [2136, 0]
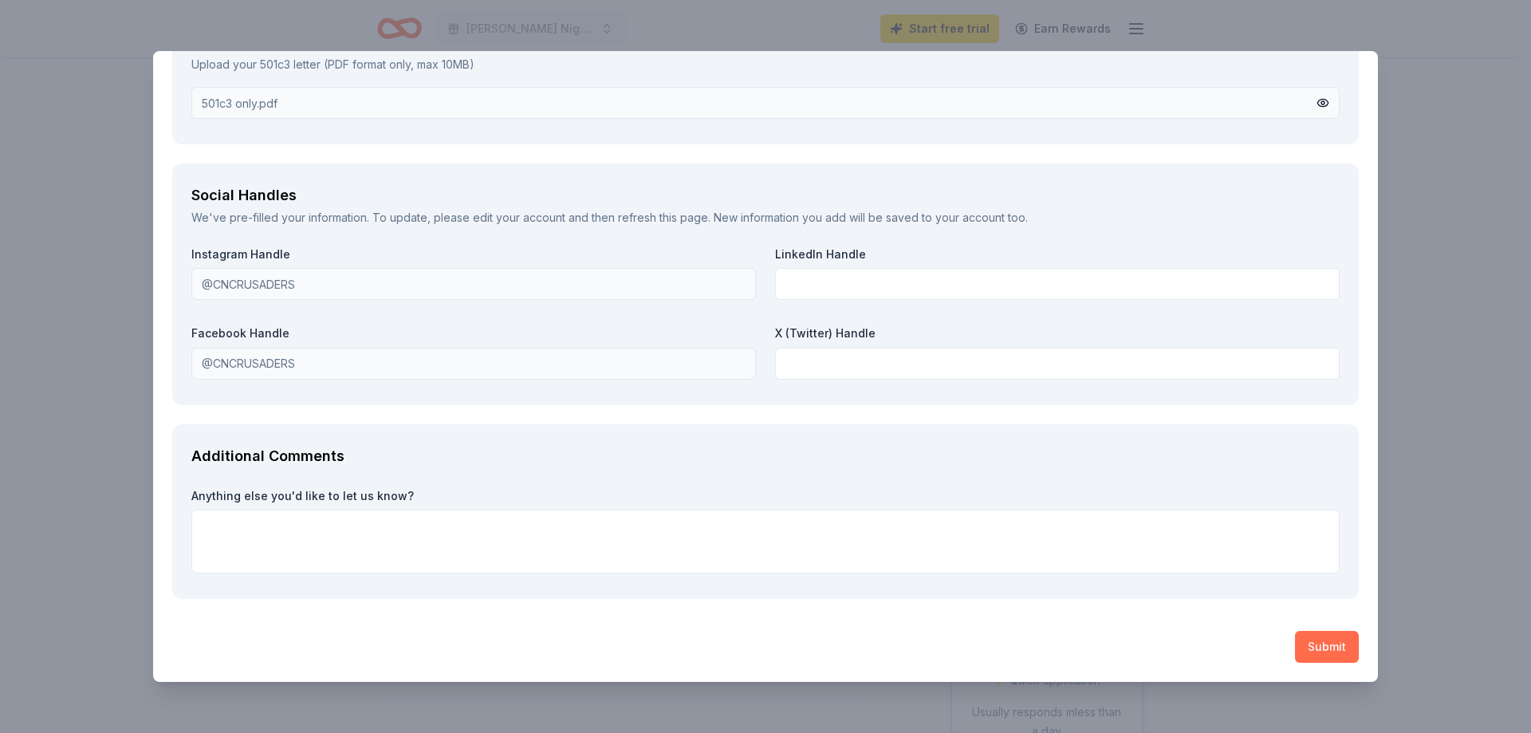
click at [1311, 648] on button "Submit" at bounding box center [1327, 647] width 64 height 32
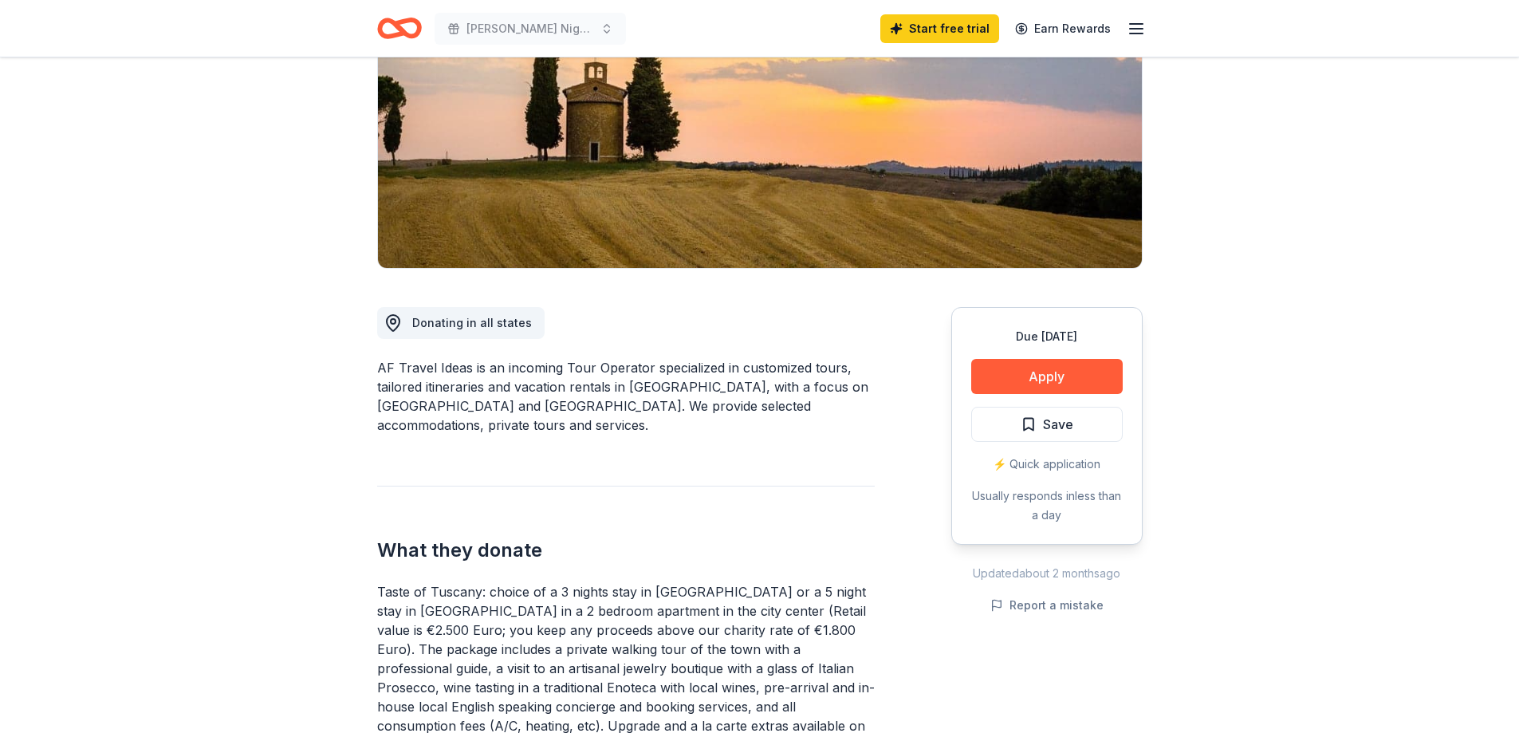
scroll to position [0, 0]
